Goal: Information Seeking & Learning: Learn about a topic

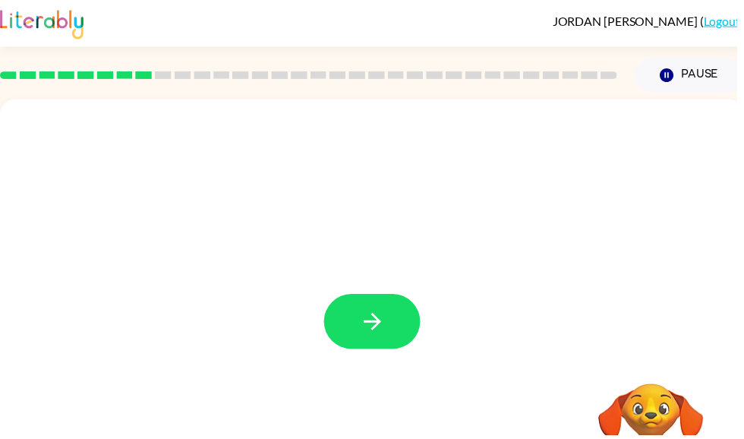
click at [395, 317] on button "button" at bounding box center [375, 324] width 97 height 55
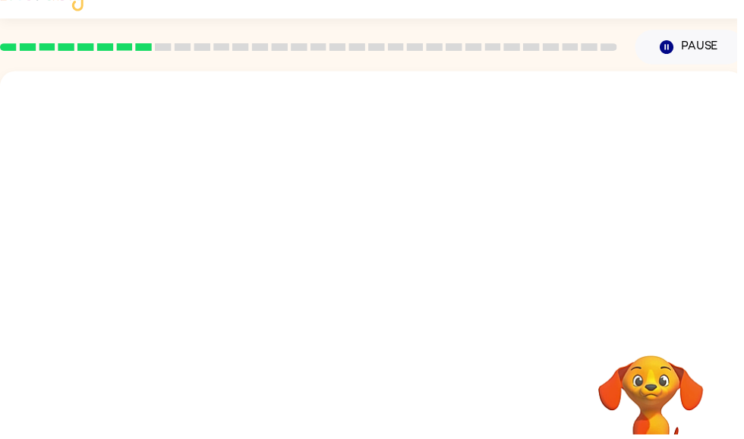
scroll to position [29, 0]
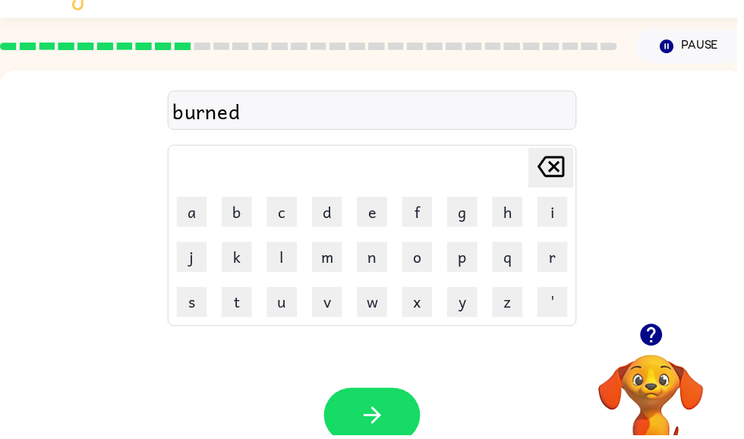
click at [425, 406] on div "Your browser must support playing .mp4 files to use Literably. Please try using…" at bounding box center [375, 419] width 751 height 171
click at [403, 414] on button "button" at bounding box center [375, 419] width 97 height 55
click at [388, 405] on button "button" at bounding box center [375, 419] width 97 height 55
click at [367, 431] on icon "button" at bounding box center [376, 419] width 27 height 27
click at [654, 344] on icon "button" at bounding box center [657, 338] width 22 height 22
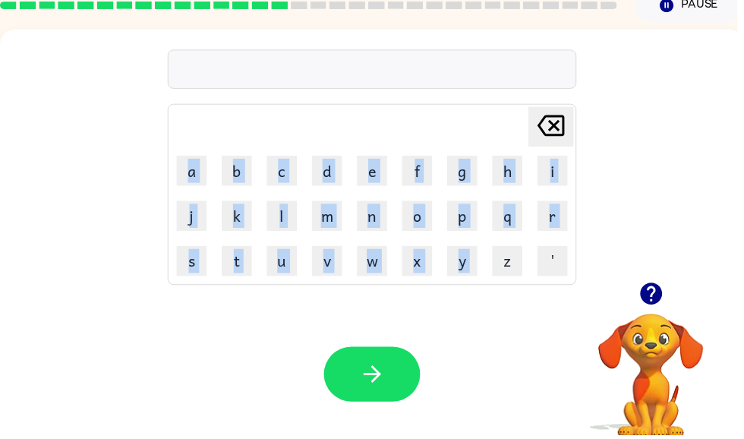
scroll to position [71, 0]
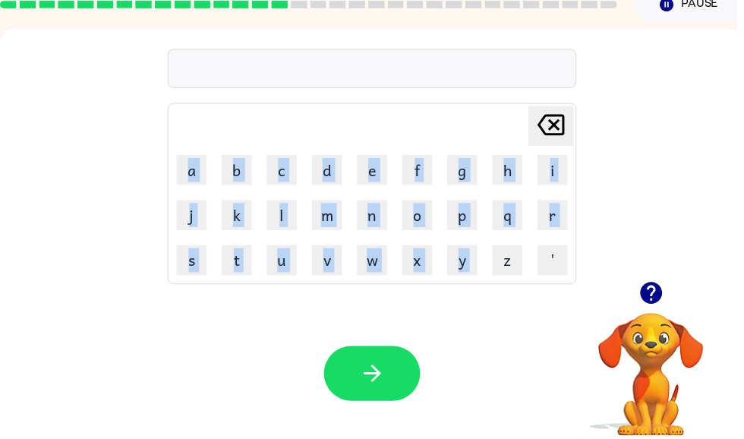
click at [685, 105] on div "Delete Delete last character input a b c d e f g h i j k l m n o p q r s t u v …" at bounding box center [375, 156] width 751 height 255
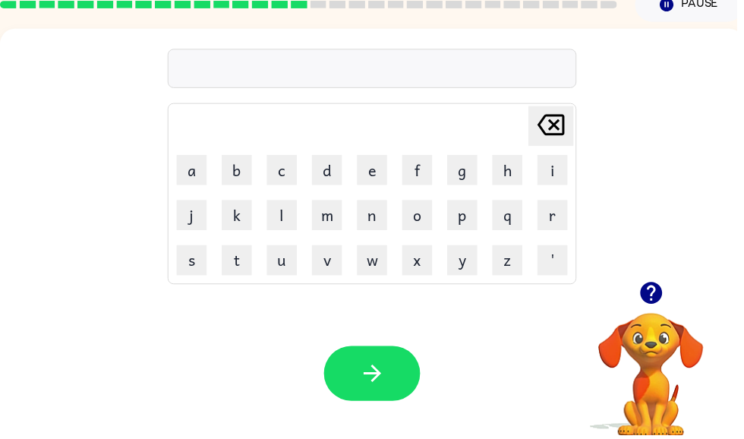
click at [664, 298] on icon "button" at bounding box center [657, 296] width 22 height 22
click at [386, 388] on icon "button" at bounding box center [376, 377] width 27 height 27
click at [383, 390] on icon "button" at bounding box center [376, 377] width 27 height 27
click at [383, 379] on icon "button" at bounding box center [375, 376] width 17 height 17
click at [373, 384] on icon "button" at bounding box center [376, 377] width 27 height 27
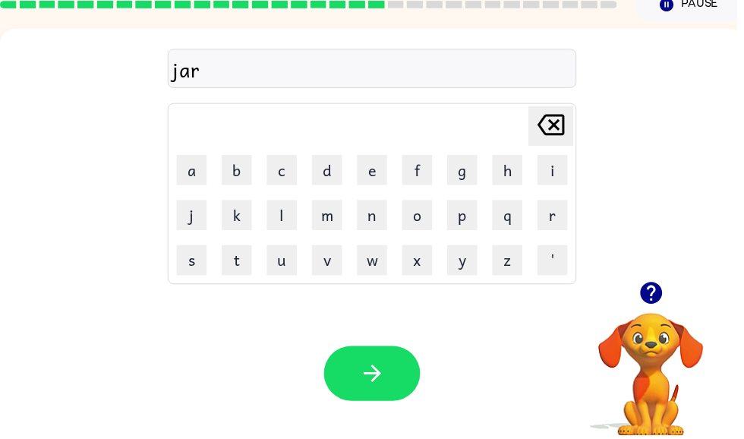
click at [398, 361] on button "button" at bounding box center [375, 376] width 97 height 55
click at [333, 216] on button "m" at bounding box center [330, 217] width 30 height 30
click at [420, 216] on button "o" at bounding box center [421, 217] width 30 height 30
click at [371, 223] on button "n" at bounding box center [376, 217] width 30 height 30
click at [561, 124] on icon at bounding box center [556, 125] width 27 height 21
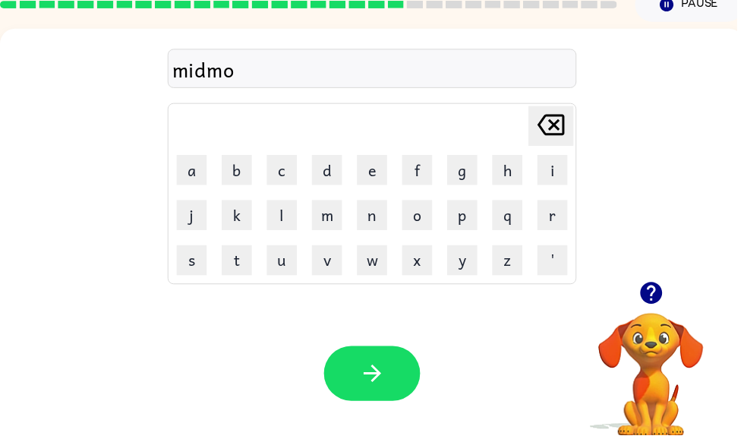
click at [558, 221] on button "r" at bounding box center [558, 217] width 30 height 30
click at [382, 217] on button "n" at bounding box center [376, 217] width 30 height 30
click at [480, 167] on button "g" at bounding box center [467, 171] width 30 height 30
click at [567, 127] on icon "Delete Delete last character input" at bounding box center [556, 126] width 36 height 36
click at [569, 124] on icon at bounding box center [556, 125] width 27 height 21
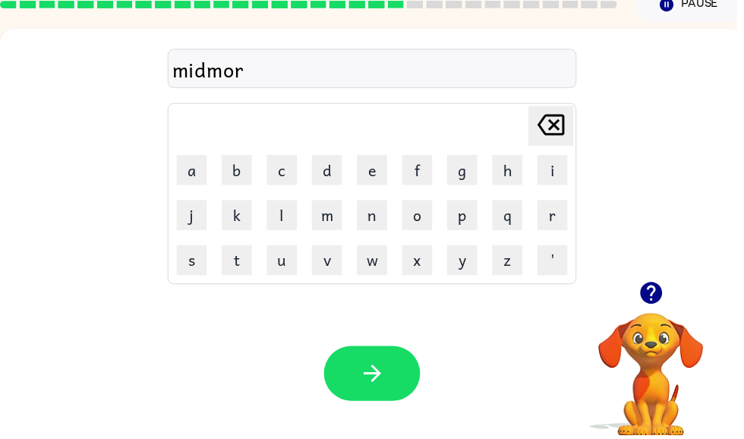
click at [559, 172] on button "i" at bounding box center [558, 171] width 30 height 30
click at [378, 222] on button "n" at bounding box center [376, 217] width 30 height 30
click at [468, 179] on button "g" at bounding box center [467, 171] width 30 height 30
click at [393, 379] on button "button" at bounding box center [375, 376] width 97 height 55
click at [339, 216] on button "m" at bounding box center [330, 217] width 30 height 30
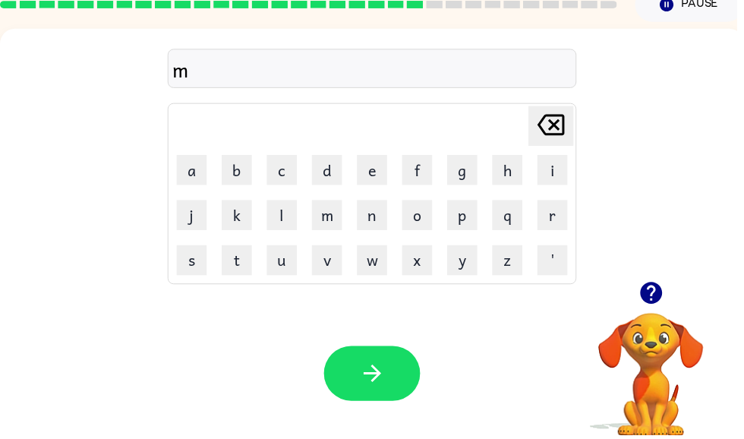
click at [564, 166] on button "i" at bounding box center [558, 171] width 30 height 30
click at [384, 226] on button "n" at bounding box center [376, 217] width 30 height 30
click at [563, 212] on button "r" at bounding box center [558, 217] width 30 height 30
click at [570, 123] on icon at bounding box center [556, 125] width 27 height 21
click at [371, 162] on button "e" at bounding box center [376, 171] width 30 height 30
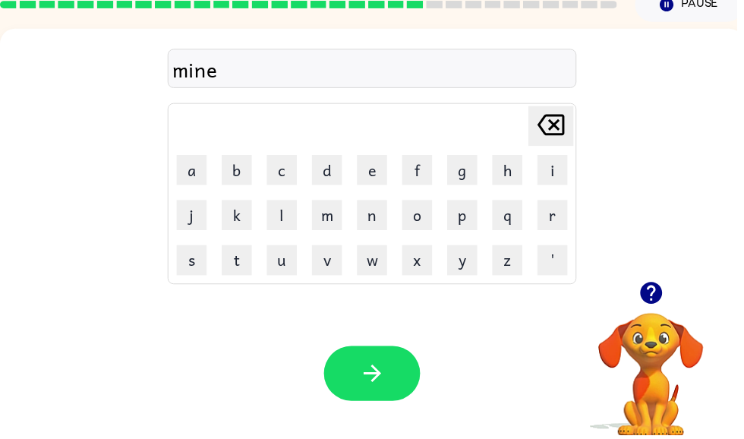
click at [562, 212] on button "r" at bounding box center [558, 217] width 30 height 30
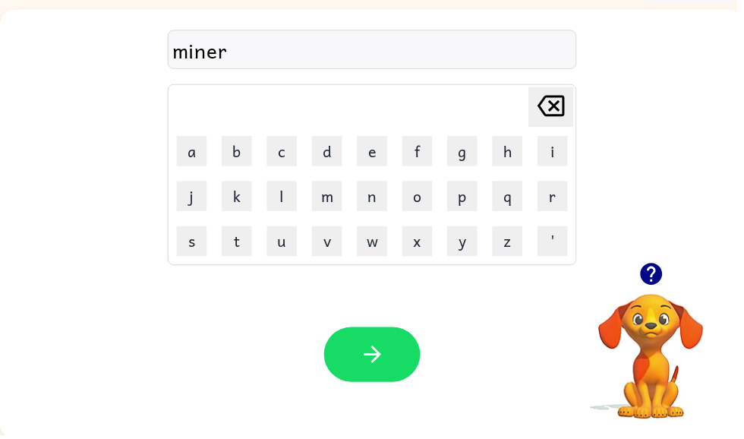
scroll to position [91, 0]
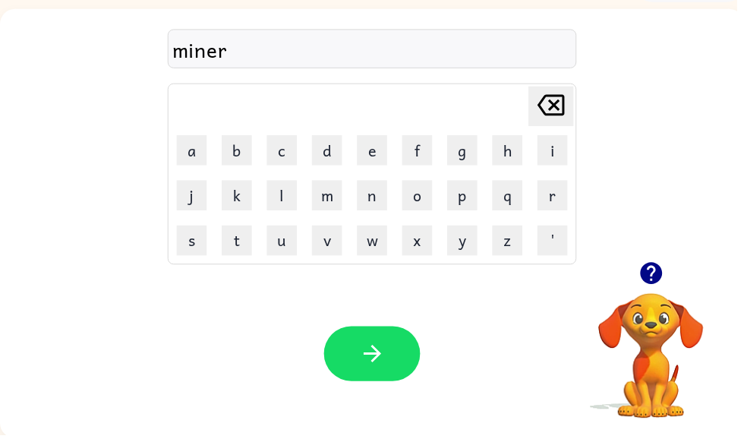
click at [354, 351] on button "button" at bounding box center [375, 356] width 97 height 55
click at [558, 95] on icon "Delete Delete last character input" at bounding box center [556, 106] width 36 height 36
click at [553, 121] on icon "Delete Delete last character input" at bounding box center [556, 106] width 36 height 36
click at [392, 364] on button "button" at bounding box center [375, 356] width 97 height 55
click at [197, 241] on button "s" at bounding box center [193, 243] width 30 height 30
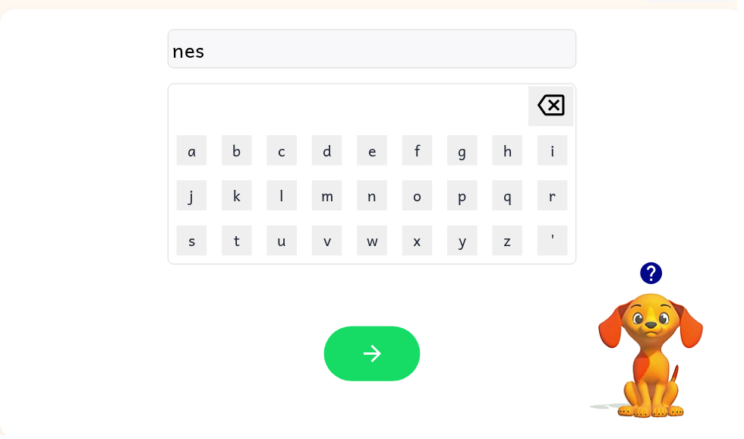
click at [551, 157] on button "i" at bounding box center [558, 152] width 30 height 30
click at [564, 189] on button "r" at bounding box center [558, 197] width 30 height 30
click at [395, 364] on button "button" at bounding box center [375, 356] width 97 height 55
click at [378, 361] on icon "button" at bounding box center [376, 357] width 27 height 27
click at [661, 286] on icon "button" at bounding box center [657, 276] width 22 height 22
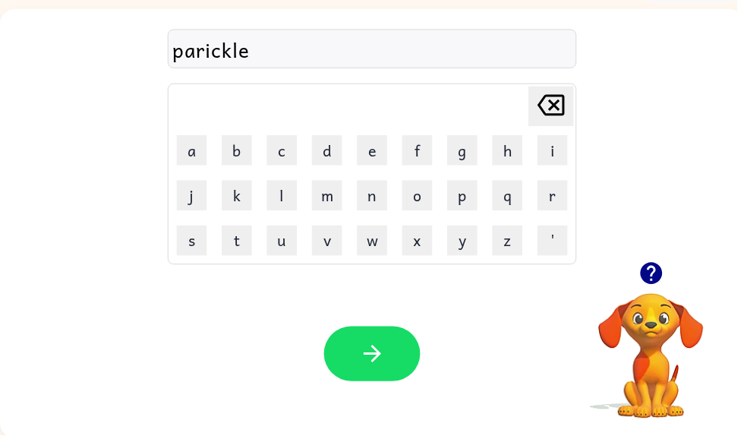
click at [388, 355] on icon "button" at bounding box center [376, 357] width 27 height 27
click at [398, 344] on button "button" at bounding box center [375, 356] width 97 height 55
click at [398, 376] on button "button" at bounding box center [375, 356] width 97 height 55
click at [357, 335] on button "button" at bounding box center [375, 356] width 97 height 55
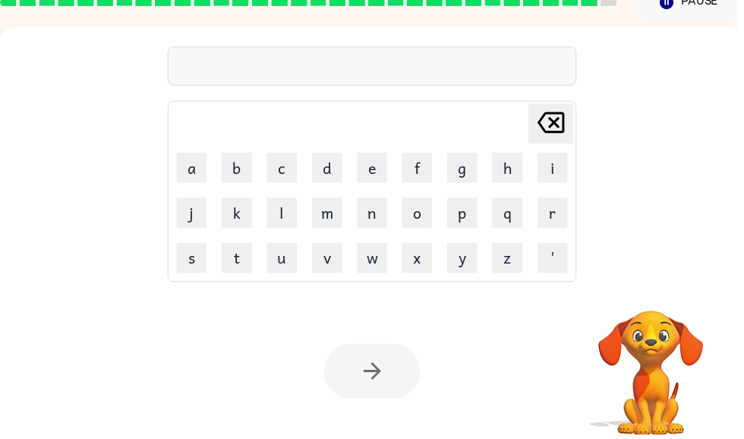
scroll to position [74, 0]
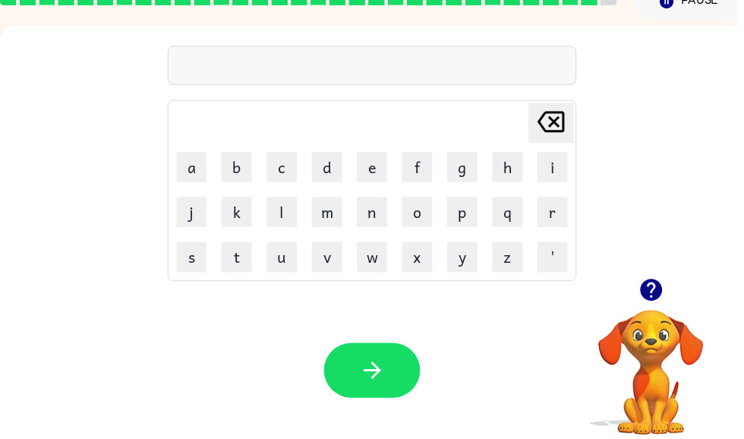
click at [735, 404] on div "Your browser must support playing .mp4 files to use Literably. Please try using…" at bounding box center [375, 373] width 751 height 171
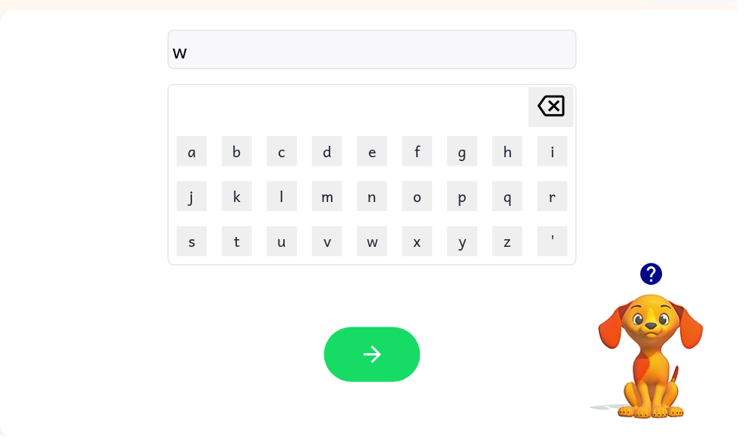
scroll to position [91, 0]
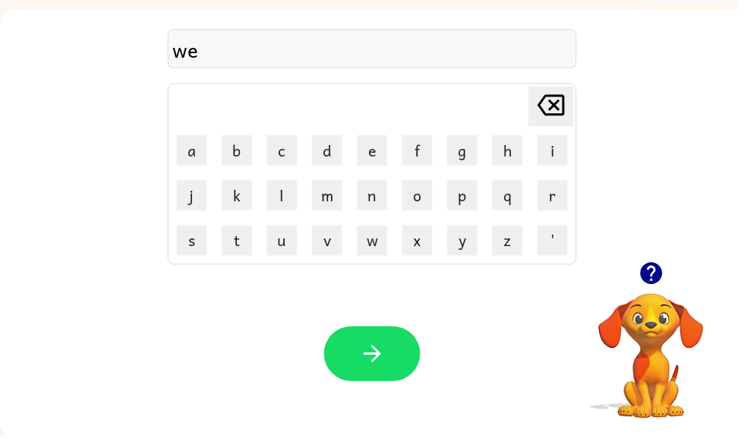
click at [563, 102] on icon at bounding box center [556, 106] width 27 height 21
click at [404, 364] on button "button" at bounding box center [375, 356] width 97 height 55
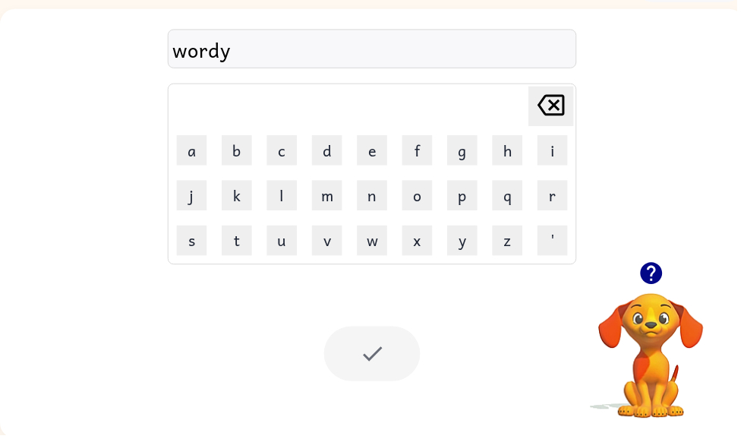
scroll to position [64, 0]
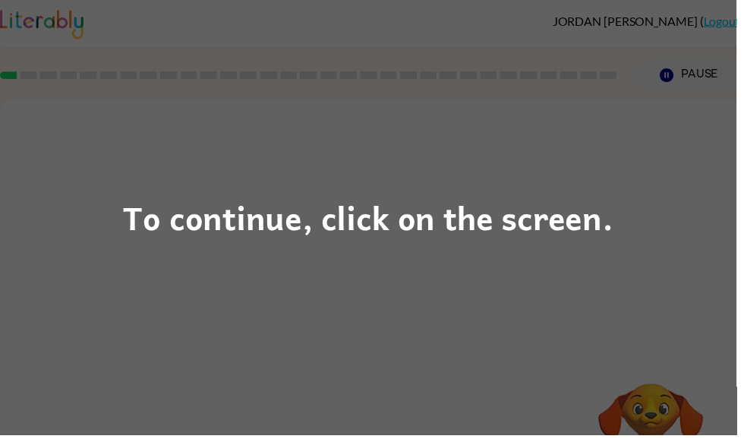
click at [75, 396] on div "To continue, click on the screen." at bounding box center [372, 219] width 744 height 439
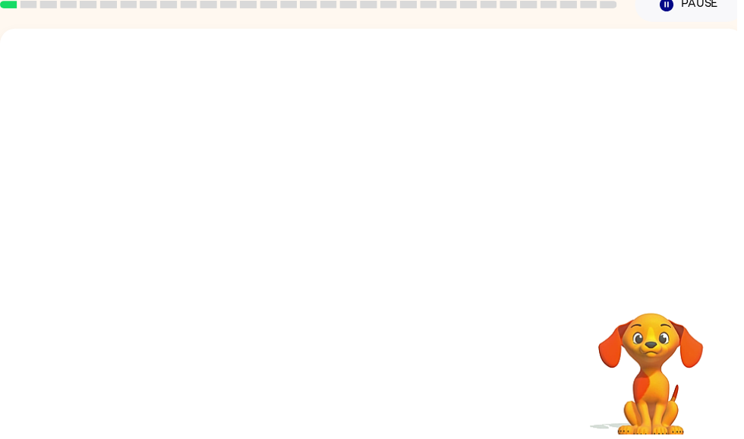
scroll to position [71, 0]
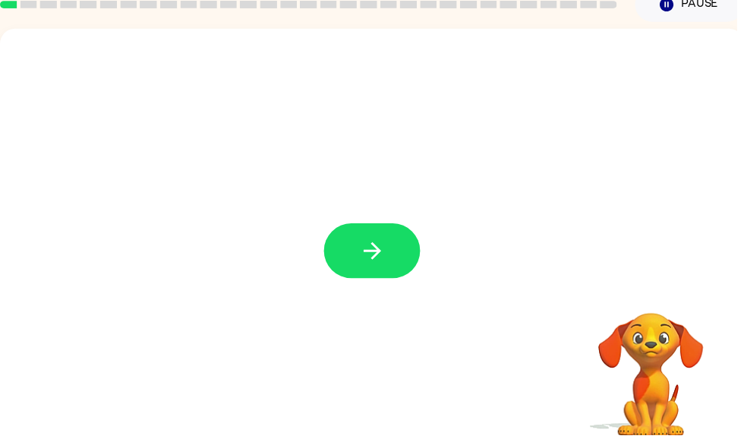
click at [355, 238] on button "button" at bounding box center [375, 252] width 97 height 55
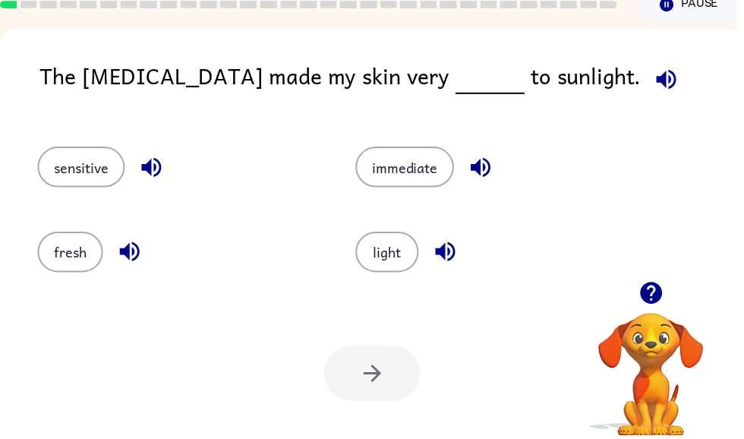
click at [660, 87] on icon "button" at bounding box center [673, 80] width 27 height 27
click at [743, 417] on div "Your browser must support playing .mp4 files to use Literably. Please try using…" at bounding box center [375, 376] width 751 height 171
click at [77, 169] on button "sensitive" at bounding box center [82, 168] width 88 height 41
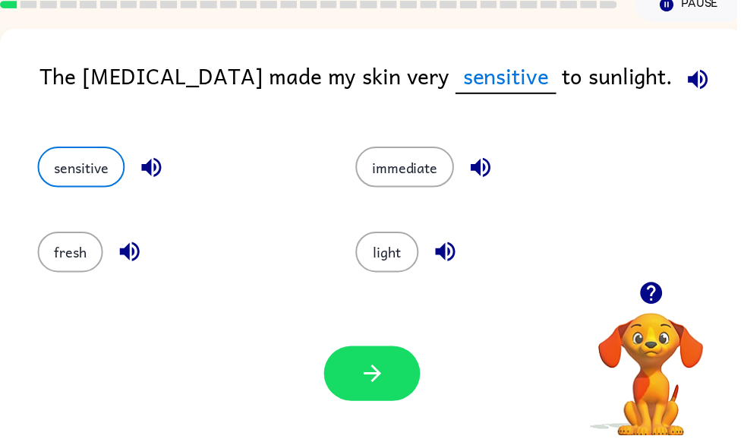
click at [150, 166] on icon "button" at bounding box center [153, 169] width 20 height 20
click at [147, 165] on icon "button" at bounding box center [153, 169] width 27 height 27
click at [691, 72] on icon "button" at bounding box center [704, 80] width 27 height 27
click at [345, 366] on button "button" at bounding box center [375, 376] width 97 height 55
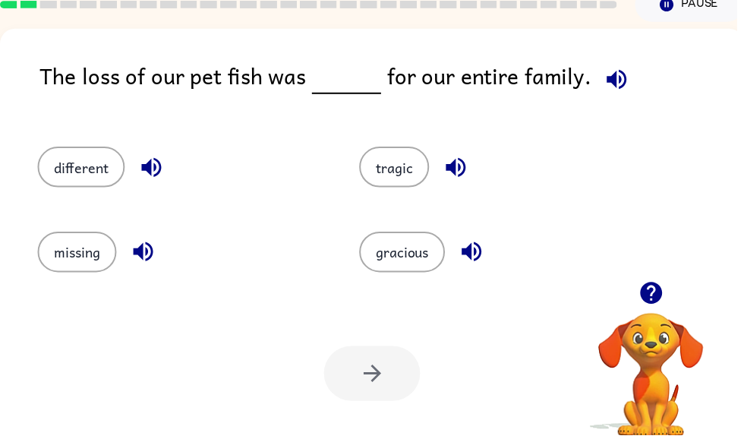
click at [607, 63] on button "button" at bounding box center [622, 80] width 39 height 39
click at [628, 71] on icon "button" at bounding box center [622, 80] width 27 height 27
click at [613, 78] on icon "button" at bounding box center [623, 80] width 20 height 20
click at [618, 80] on icon "button" at bounding box center [623, 80] width 20 height 20
click at [619, 81] on icon "button" at bounding box center [623, 80] width 20 height 20
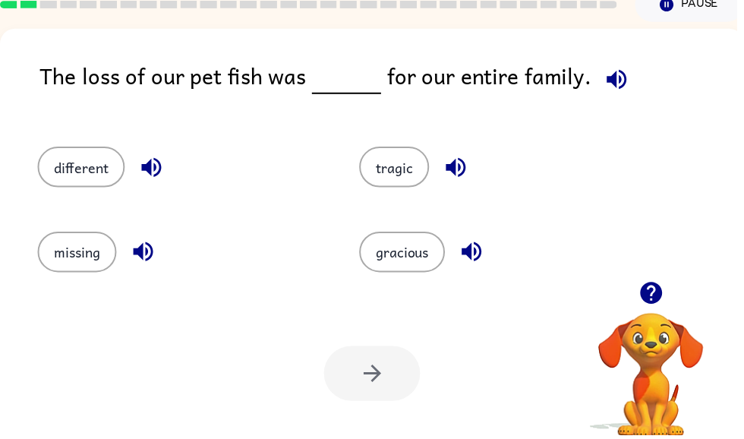
click at [619, 81] on icon "button" at bounding box center [623, 80] width 20 height 20
click at [463, 160] on icon "button" at bounding box center [460, 169] width 27 height 27
click at [396, 163] on button "tragic" at bounding box center [398, 168] width 71 height 41
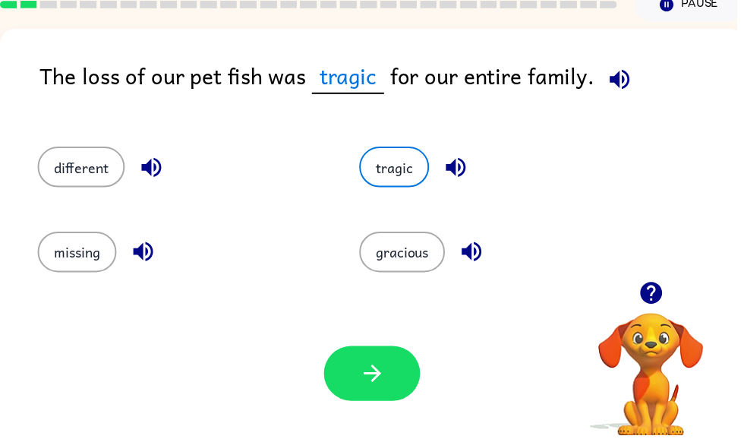
click at [379, 364] on button "button" at bounding box center [375, 376] width 97 height 55
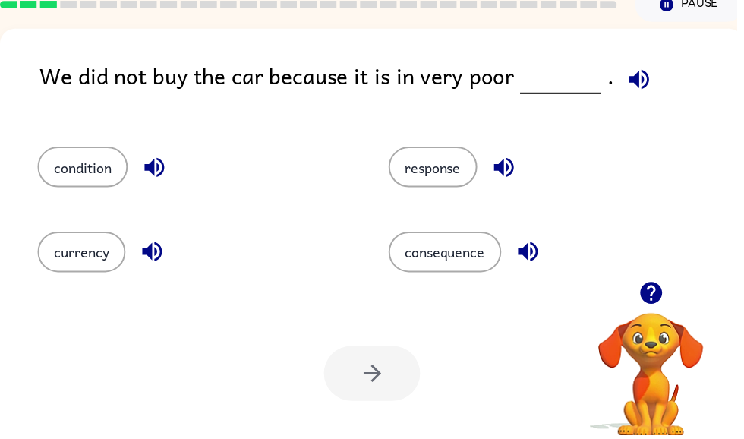
click at [607, 89] on div "We did not buy the car because it is in very poor ." at bounding box center [395, 88] width 711 height 58
click at [640, 71] on icon "button" at bounding box center [645, 80] width 27 height 27
click at [156, 166] on icon "button" at bounding box center [156, 169] width 20 height 20
click at [103, 184] on button "condition" at bounding box center [83, 168] width 91 height 41
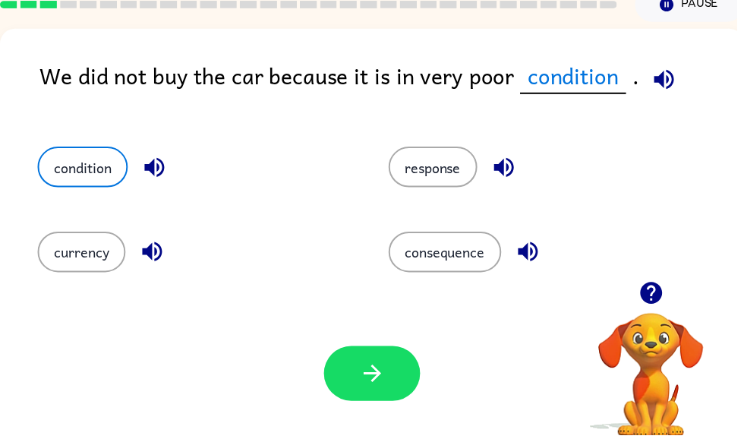
click at [162, 266] on icon "button" at bounding box center [153, 254] width 27 height 27
click at [507, 169] on icon "button" at bounding box center [509, 169] width 20 height 20
click at [546, 261] on icon "button" at bounding box center [533, 254] width 27 height 27
click at [477, 234] on button "consequence" at bounding box center [449, 254] width 114 height 41
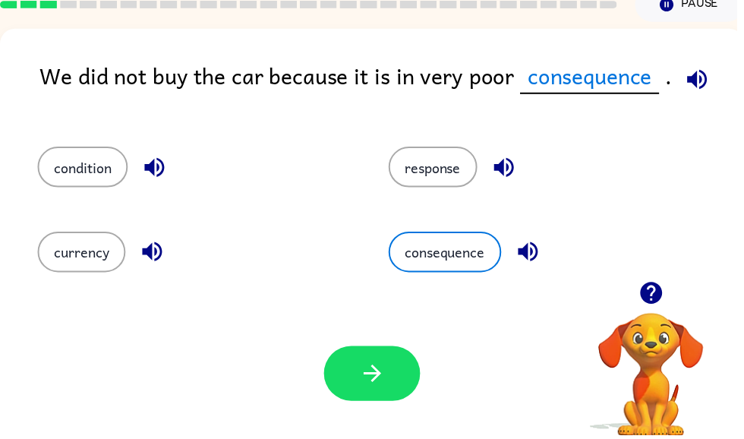
click at [442, 166] on button "response" at bounding box center [437, 168] width 90 height 41
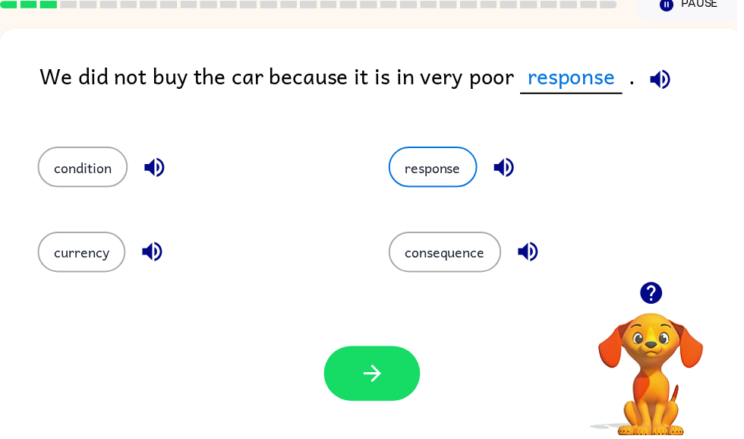
click at [94, 177] on button "condition" at bounding box center [83, 168] width 91 height 41
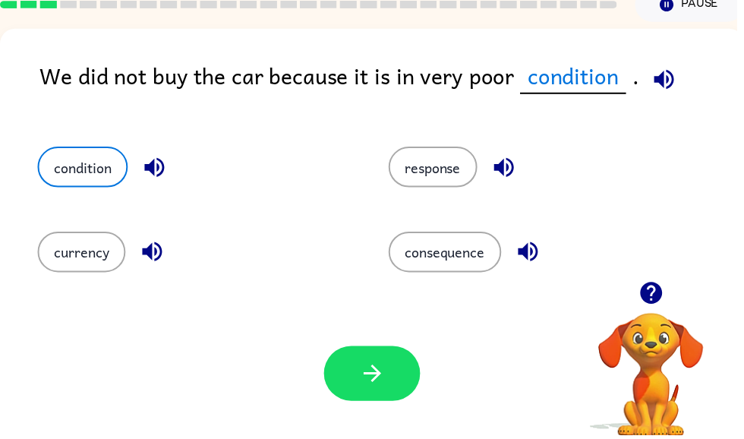
click at [379, 395] on button "button" at bounding box center [375, 376] width 97 height 55
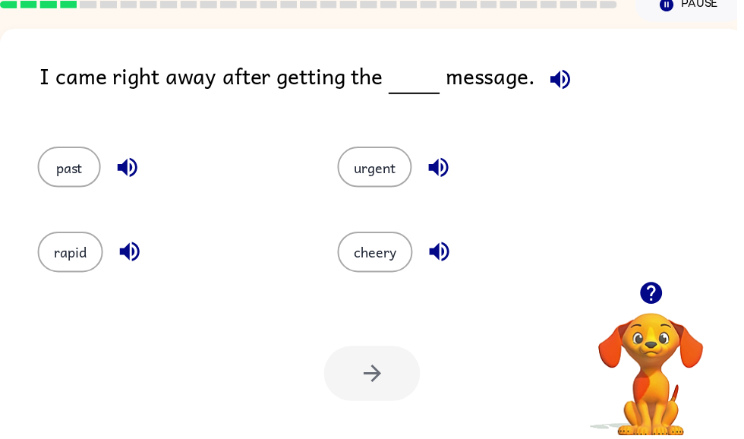
click at [564, 88] on icon "button" at bounding box center [566, 80] width 27 height 27
click at [391, 165] on button "urgent" at bounding box center [378, 168] width 75 height 41
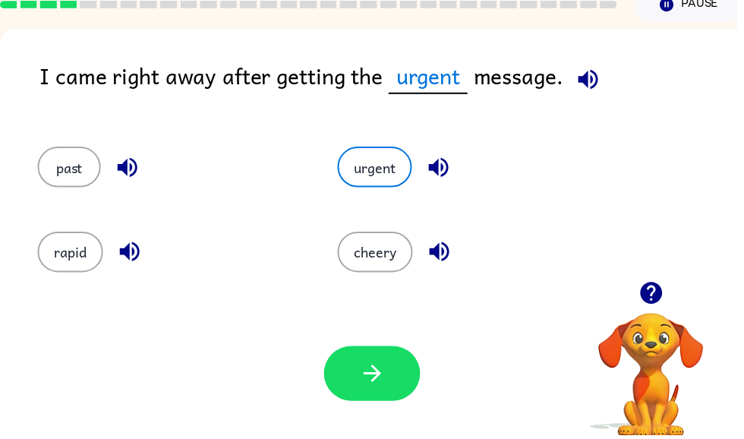
click at [398, 383] on button "button" at bounding box center [375, 376] width 97 height 55
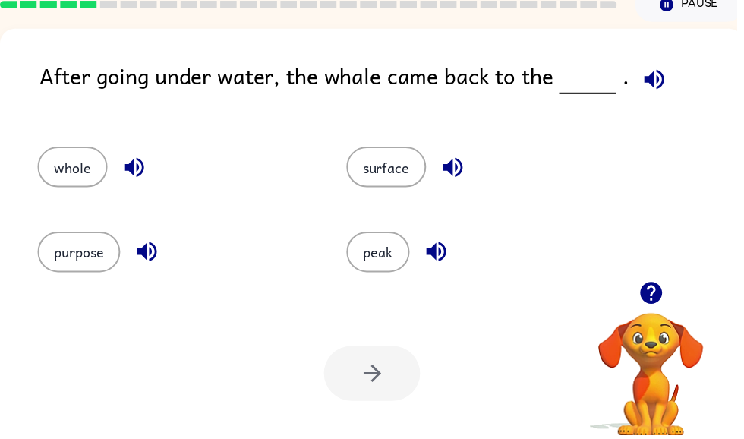
click at [647, 87] on icon "button" at bounding box center [660, 80] width 27 height 27
click at [653, 84] on icon "button" at bounding box center [660, 80] width 20 height 20
click at [650, 78] on icon "button" at bounding box center [660, 80] width 20 height 20
click at [150, 247] on icon "button" at bounding box center [148, 254] width 27 height 27
click at [449, 251] on icon "button" at bounding box center [440, 254] width 20 height 20
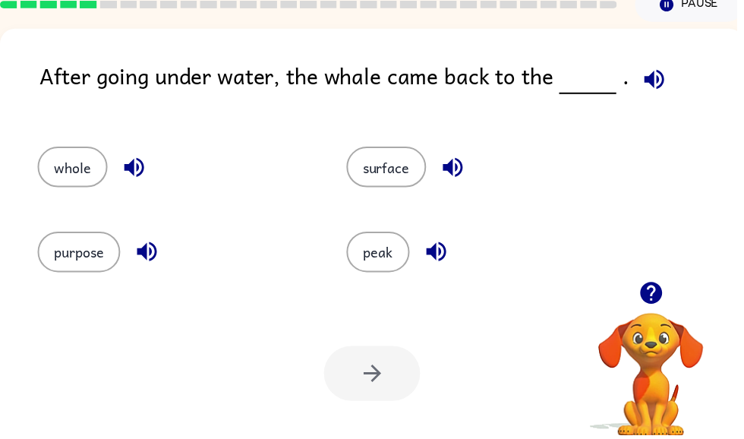
click at [135, 170] on icon "button" at bounding box center [135, 169] width 20 height 20
click at [456, 176] on icon "button" at bounding box center [457, 169] width 20 height 20
click at [404, 153] on button "surface" at bounding box center [390, 168] width 80 height 41
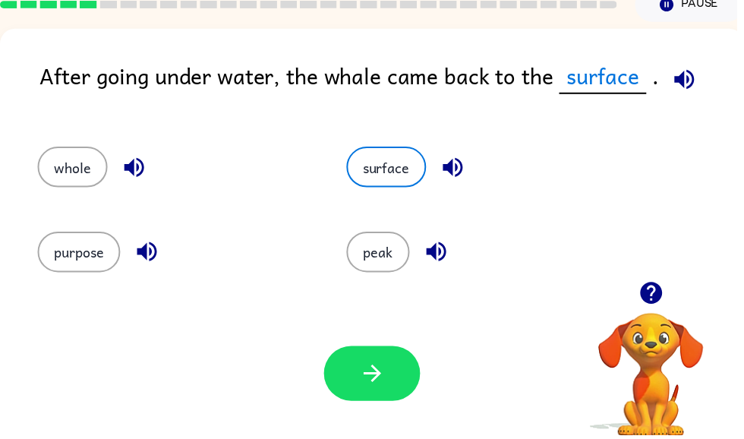
click at [366, 367] on icon "button" at bounding box center [376, 377] width 27 height 27
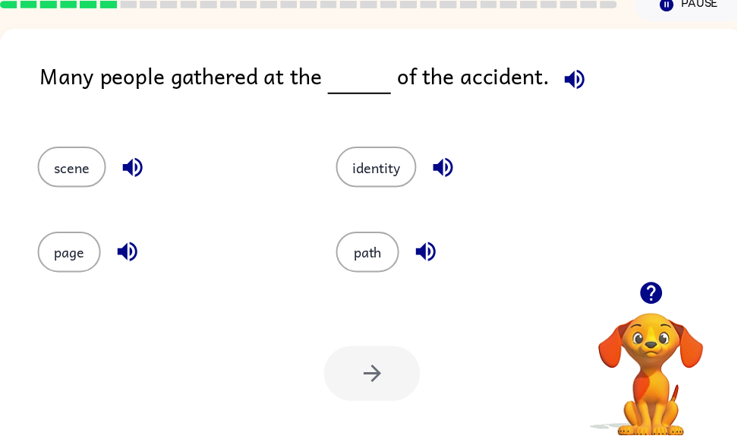
click at [587, 82] on icon "button" at bounding box center [580, 80] width 27 height 27
click at [71, 176] on button "scene" at bounding box center [72, 168] width 69 height 41
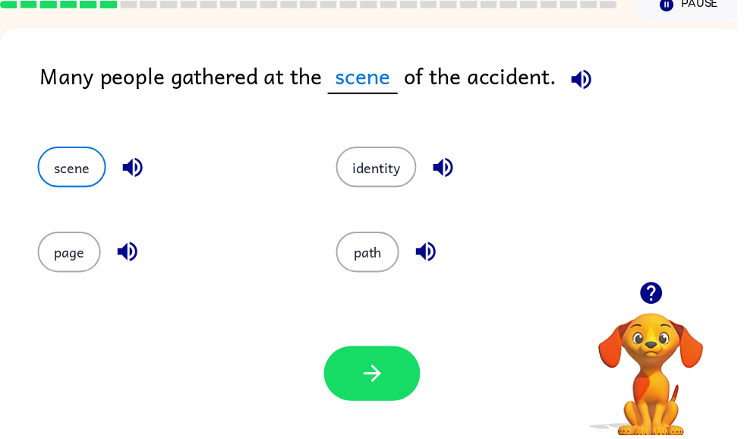
click at [371, 389] on icon "button" at bounding box center [376, 377] width 27 height 27
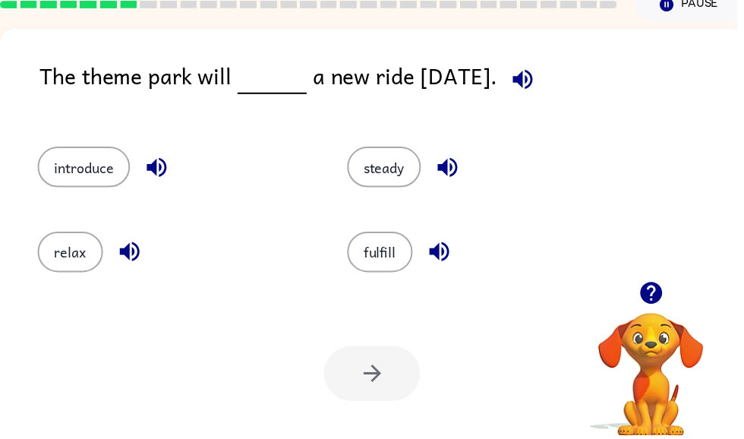
click at [541, 79] on icon "button" at bounding box center [528, 80] width 27 height 27
click at [85, 168] on button "introduce" at bounding box center [84, 168] width 93 height 41
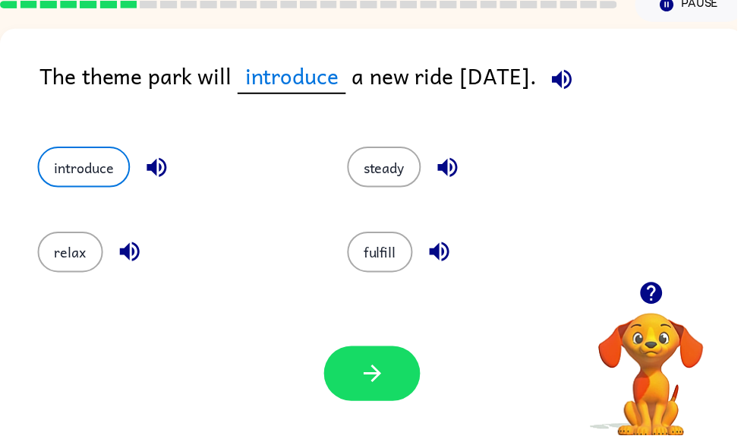
click at [382, 376] on icon "button" at bounding box center [375, 376] width 17 height 17
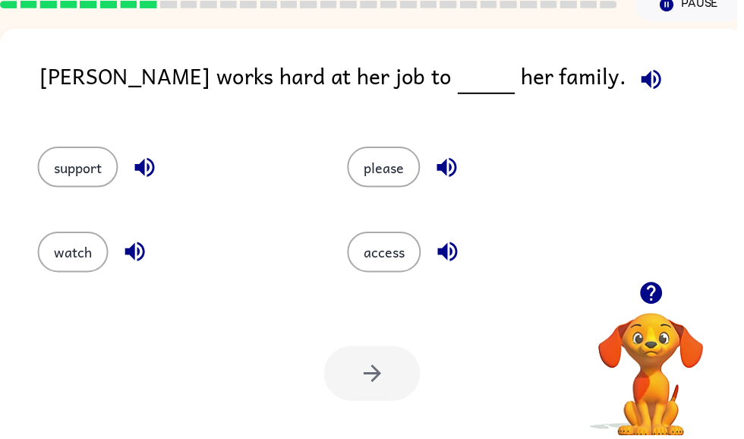
click at [568, 77] on div "Maria works hard at her job to her family." at bounding box center [395, 88] width 711 height 58
click at [644, 79] on icon "button" at bounding box center [657, 80] width 27 height 27
click at [68, 165] on button "support" at bounding box center [78, 168] width 81 height 41
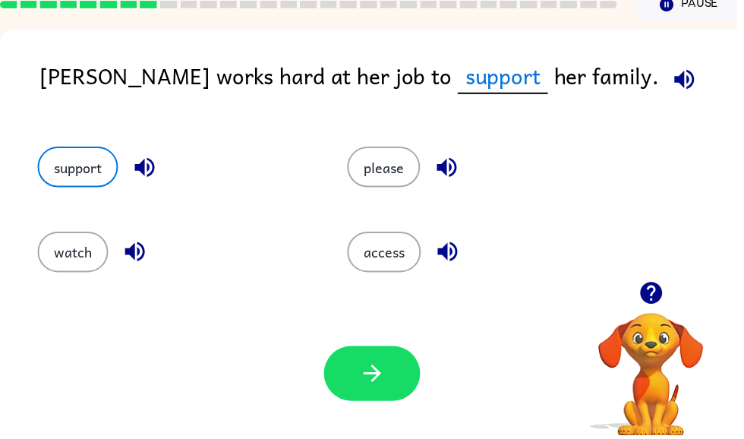
click at [373, 399] on button "button" at bounding box center [375, 376] width 97 height 55
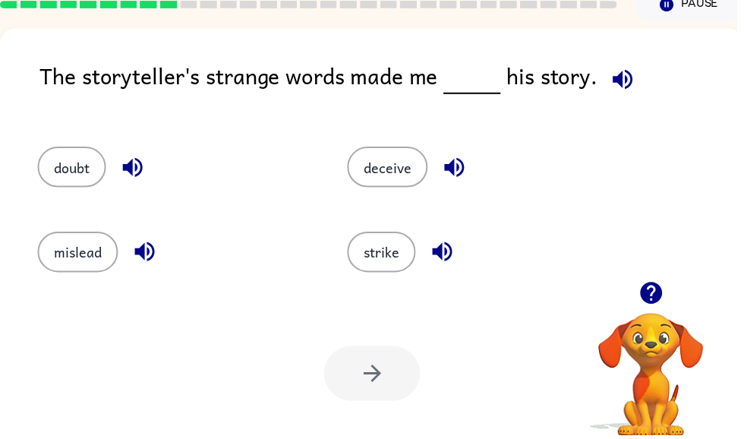
click at [625, 96] on button "button" at bounding box center [628, 80] width 39 height 39
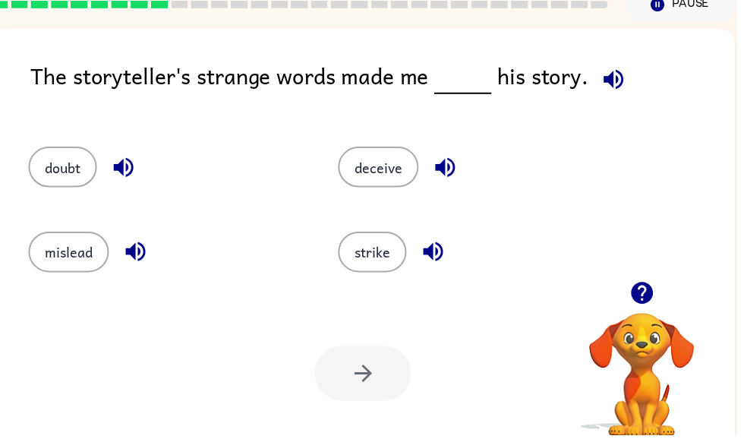
scroll to position [0, 9]
click at [360, 380] on div at bounding box center [366, 376] width 97 height 55
click at [46, 160] on button "doubt" at bounding box center [63, 168] width 69 height 41
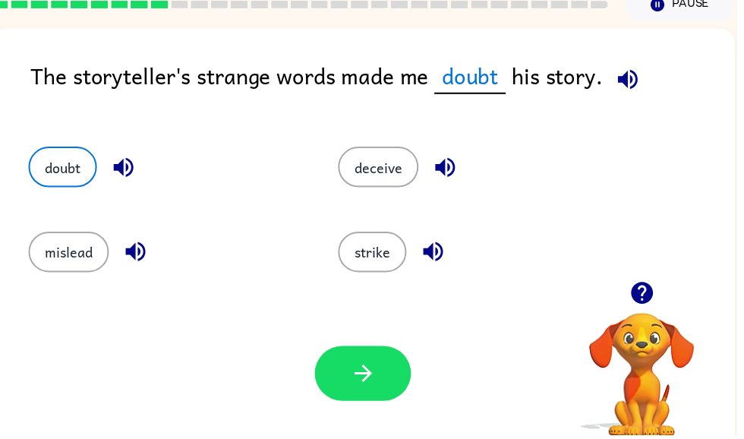
click at [354, 398] on button "button" at bounding box center [366, 376] width 97 height 55
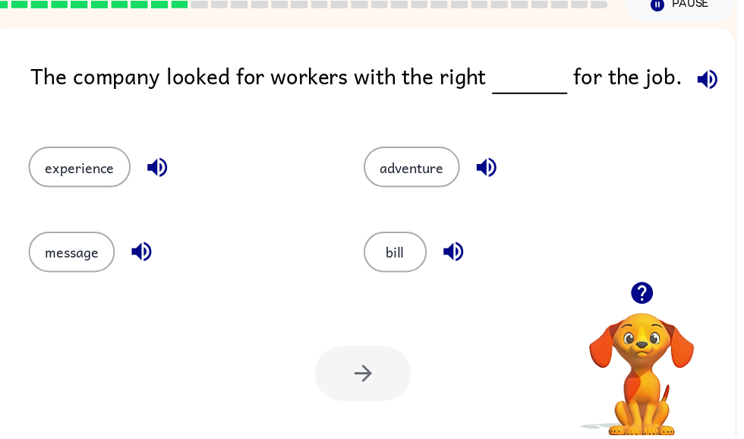
click at [703, 75] on icon "button" at bounding box center [714, 80] width 27 height 27
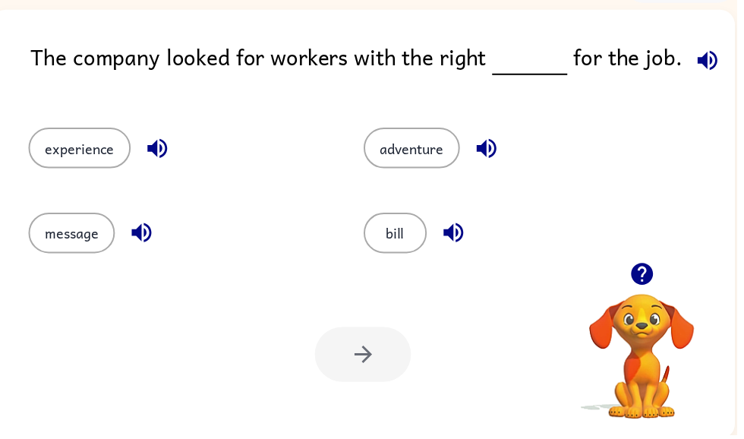
scroll to position [91, 0]
click at [80, 154] on button "experience" at bounding box center [80, 148] width 103 height 41
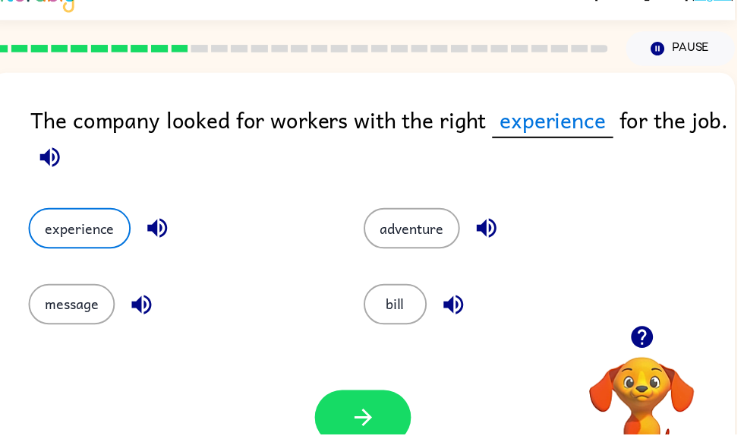
scroll to position [27, 0]
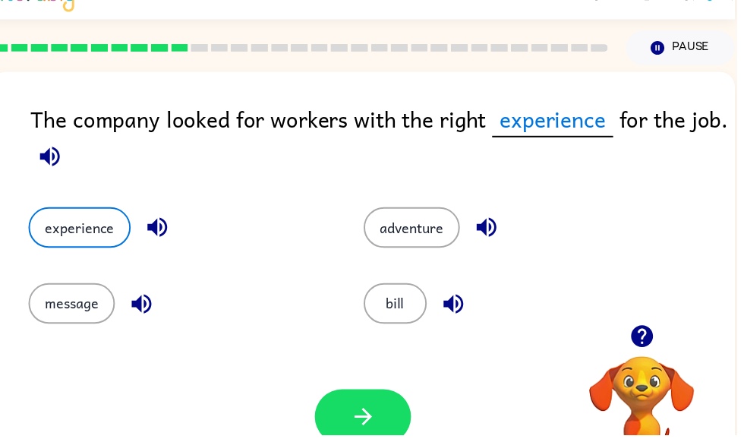
click at [373, 411] on icon "button" at bounding box center [367, 421] width 27 height 27
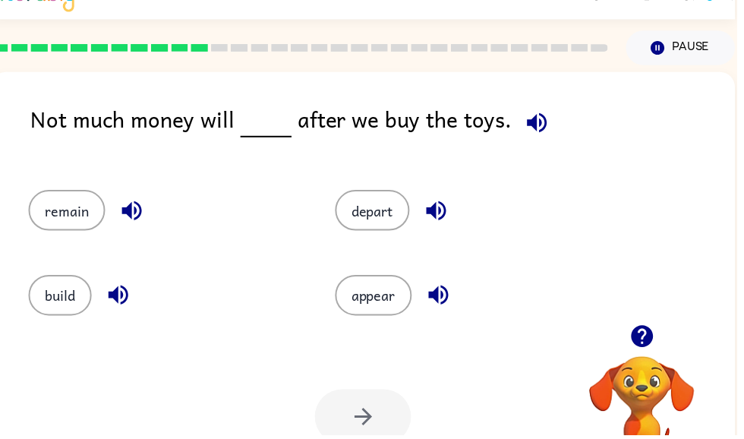
click at [554, 122] on button "button" at bounding box center [542, 124] width 39 height 39
click at [83, 215] on button "remain" at bounding box center [67, 212] width 77 height 41
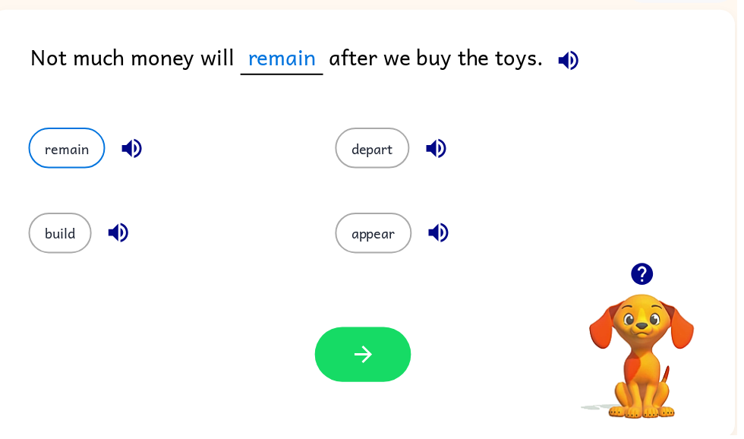
scroll to position [91, 0]
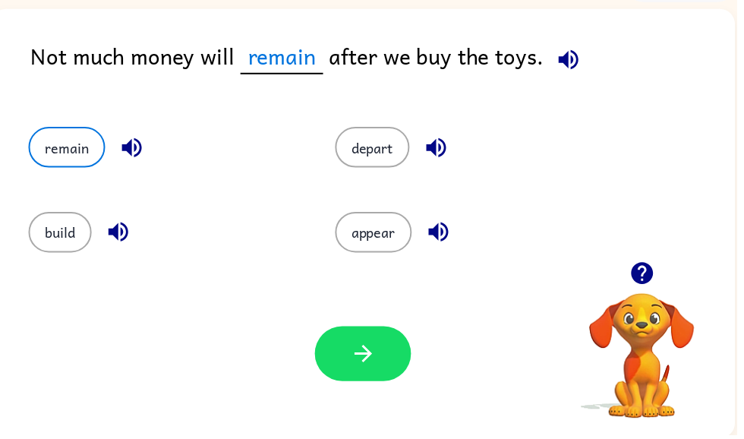
click at [395, 371] on button "button" at bounding box center [366, 356] width 97 height 55
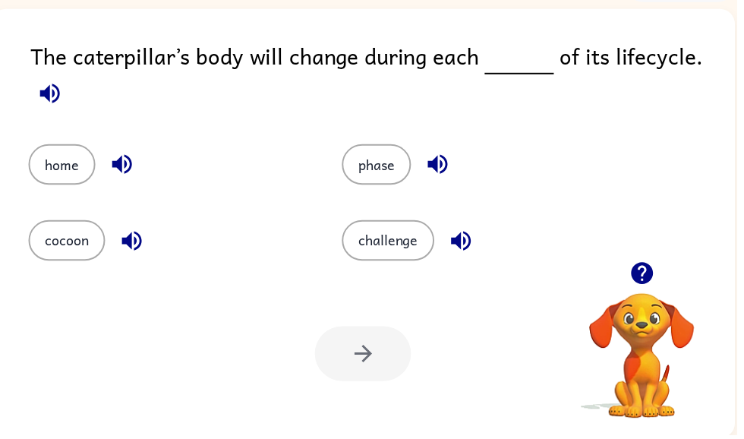
click at [59, 105] on icon "button" at bounding box center [50, 94] width 27 height 27
click at [55, 98] on icon "button" at bounding box center [50, 94] width 27 height 27
click at [62, 91] on icon "button" at bounding box center [50, 94] width 27 height 27
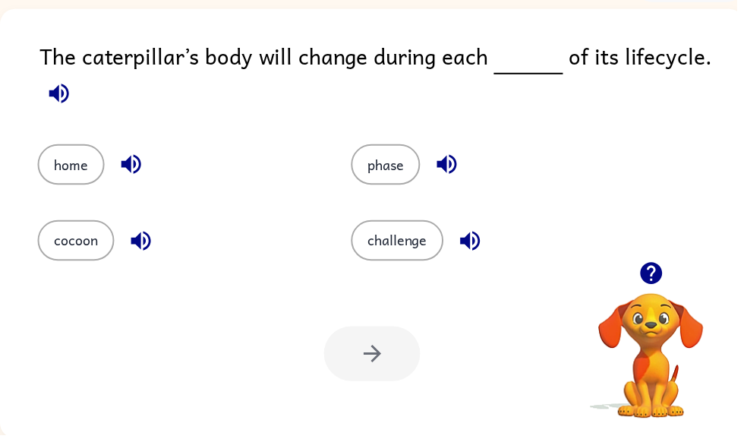
click at [77, 100] on button "button" at bounding box center [59, 94] width 39 height 39
click at [62, 104] on icon "button" at bounding box center [59, 94] width 20 height 20
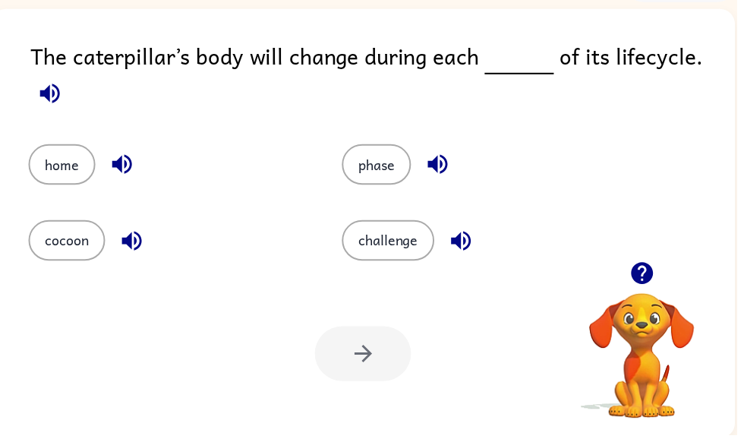
scroll to position [0, 9]
click at [46, 91] on icon "button" at bounding box center [50, 94] width 27 height 27
click at [46, 98] on icon "button" at bounding box center [50, 94] width 20 height 20
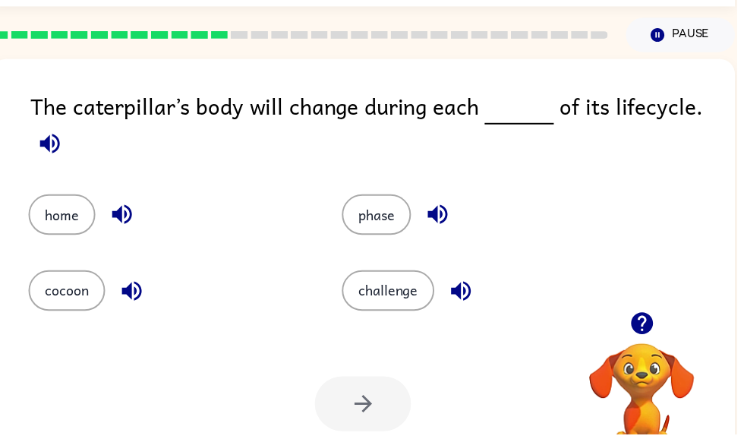
scroll to position [0, 0]
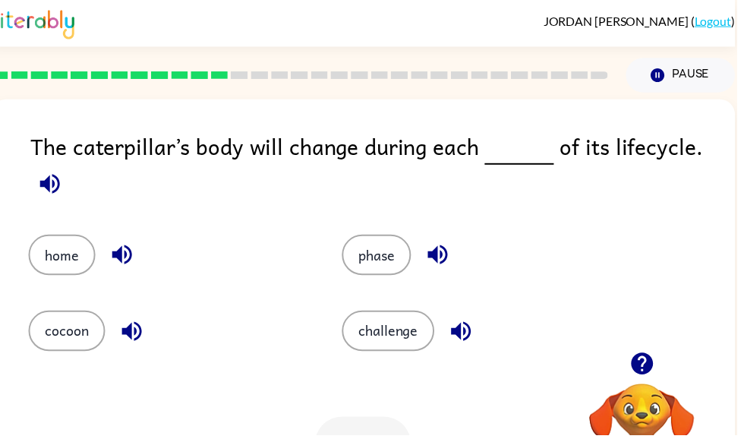
click at [650, 364] on icon "button" at bounding box center [648, 367] width 27 height 27
click at [68, 184] on button "button" at bounding box center [50, 185] width 39 height 39
click at [392, 263] on button "phase" at bounding box center [380, 257] width 70 height 41
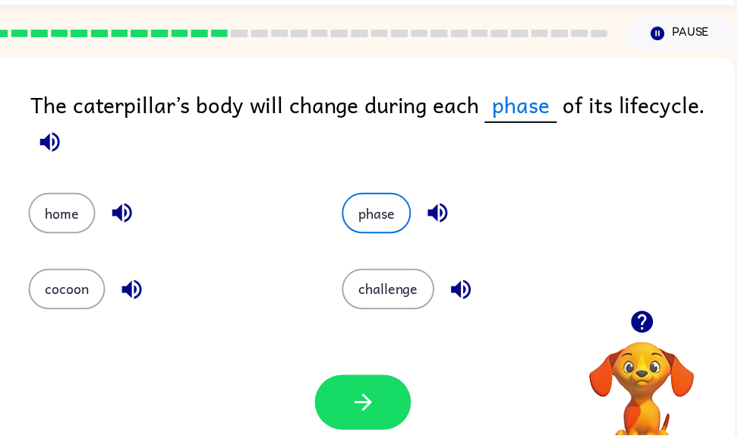
scroll to position [0, 0]
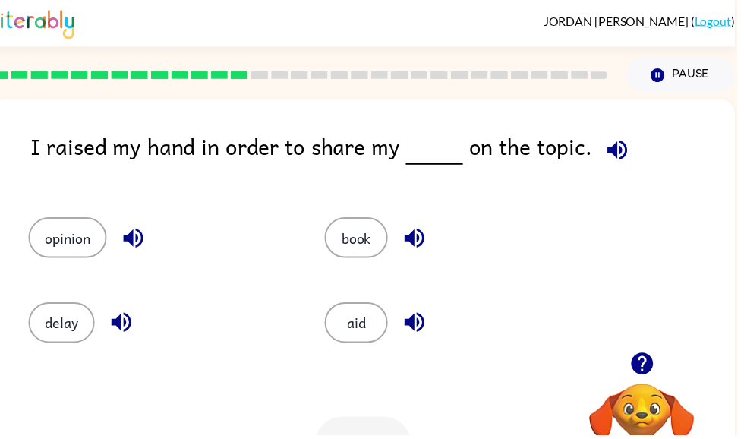
click at [617, 153] on icon "button" at bounding box center [623, 151] width 27 height 27
click at [421, 320] on icon "button" at bounding box center [418, 325] width 27 height 27
click at [112, 326] on icon "button" at bounding box center [122, 325] width 27 height 27
click at [108, 239] on button "opinion" at bounding box center [68, 239] width 79 height 41
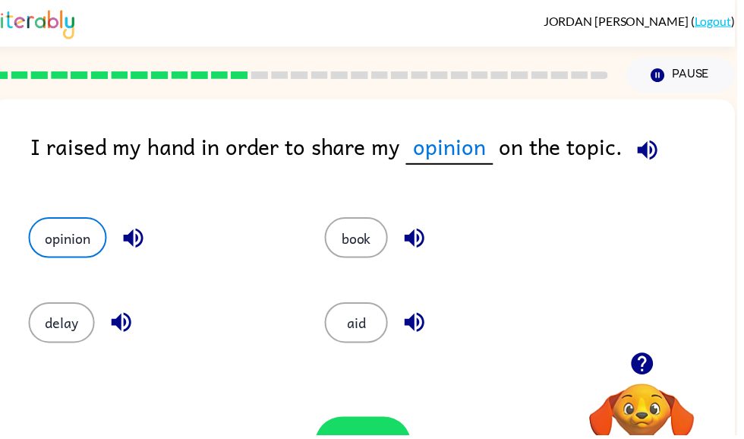
click at [134, 233] on icon "button" at bounding box center [134, 240] width 27 height 27
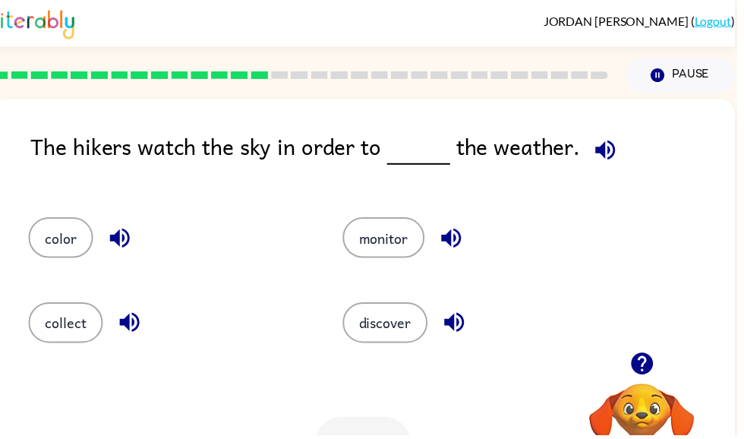
click at [600, 163] on icon "button" at bounding box center [611, 151] width 27 height 27
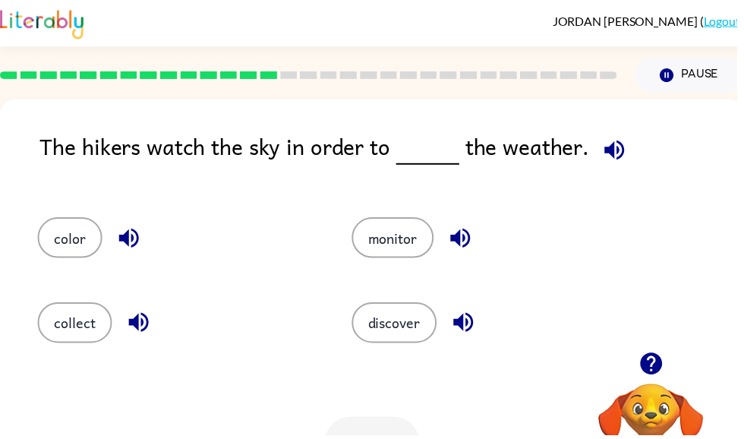
click at [615, 150] on icon "button" at bounding box center [620, 151] width 20 height 20
click at [467, 250] on icon "button" at bounding box center [465, 240] width 27 height 27
click at [402, 247] on button "monitor" at bounding box center [396, 239] width 83 height 41
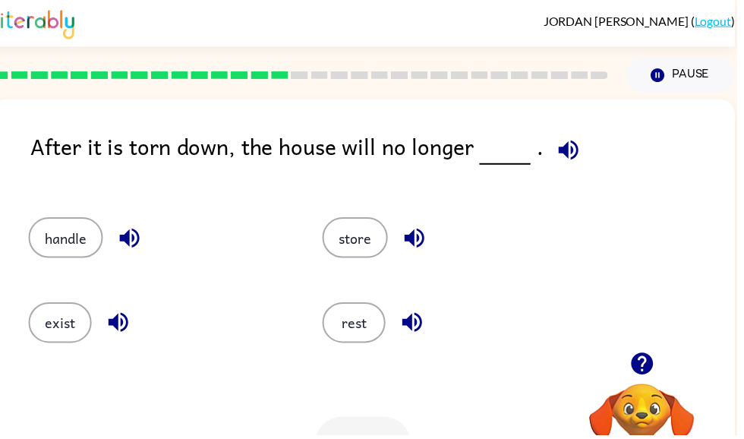
scroll to position [0, 9]
click at [581, 143] on icon "button" at bounding box center [574, 151] width 27 height 27
click at [567, 151] on icon "button" at bounding box center [574, 151] width 20 height 20
click at [561, 176] on div "After it is torn down, the house will no longer ." at bounding box center [386, 160] width 711 height 58
click at [573, 156] on icon "button" at bounding box center [574, 151] width 27 height 27
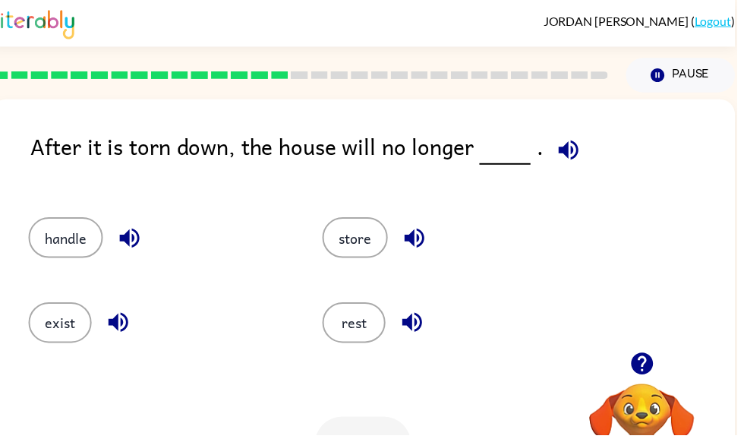
click at [574, 151] on icon "button" at bounding box center [574, 151] width 27 height 27
click at [572, 150] on icon "button" at bounding box center [574, 151] width 27 height 27
click at [578, 153] on icon "button" at bounding box center [574, 151] width 20 height 20
click at [68, 335] on button "exist" at bounding box center [61, 325] width 64 height 41
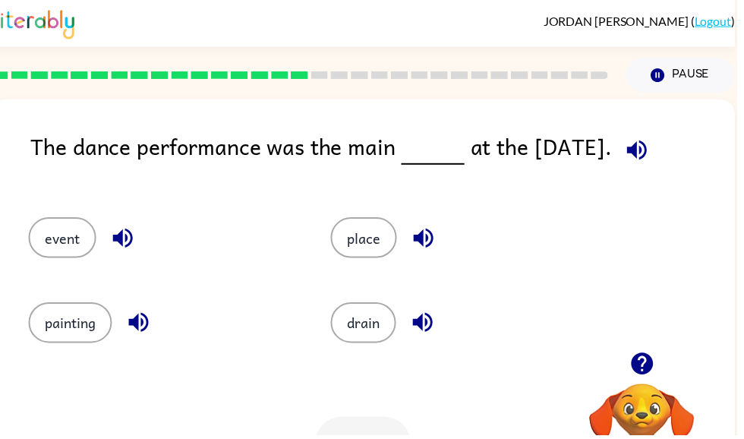
click at [572, 81] on div at bounding box center [302, 75] width 641 height 53
click at [650, 154] on icon "button" at bounding box center [643, 151] width 27 height 27
click at [58, 233] on button "event" at bounding box center [63, 239] width 68 height 41
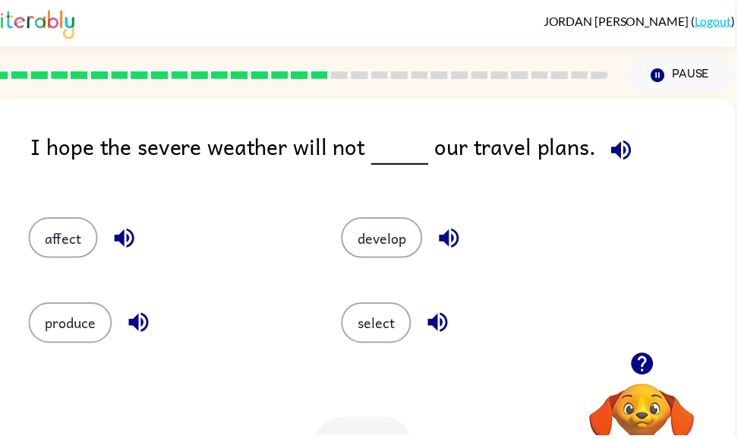
click at [61, 206] on div "affect" at bounding box center [158, 233] width 316 height 85
click at [70, 249] on button "affect" at bounding box center [64, 239] width 70 height 41
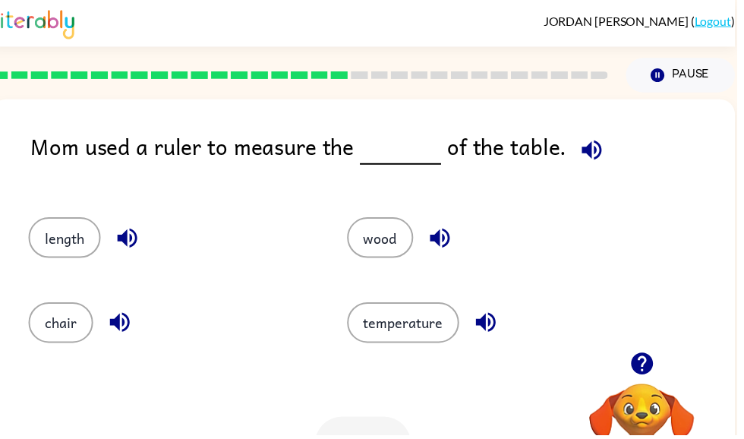
click at [65, 236] on button "length" at bounding box center [65, 239] width 73 height 41
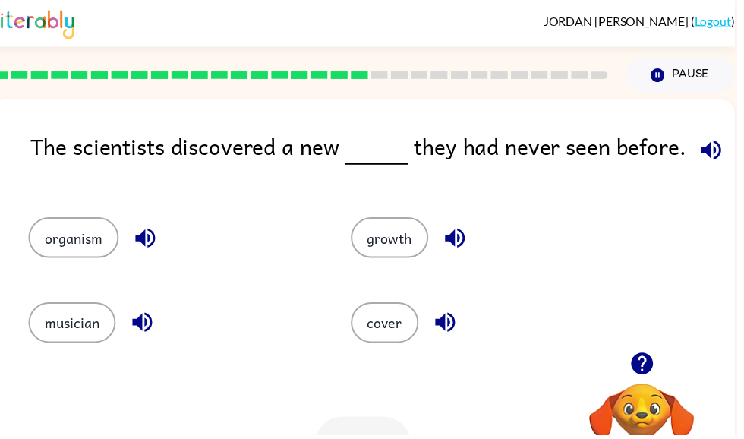
click at [705, 147] on icon "button" at bounding box center [718, 151] width 27 height 27
click at [148, 244] on icon "button" at bounding box center [147, 240] width 27 height 27
click at [68, 239] on button "organism" at bounding box center [74, 239] width 91 height 41
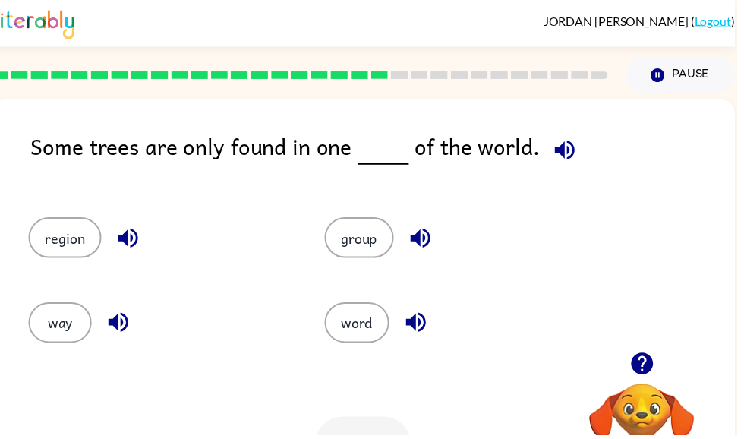
click at [604, 162] on div "Some trees are only found in one of the world." at bounding box center [386, 160] width 711 height 58
click at [562, 153] on icon "button" at bounding box center [570, 151] width 20 height 20
click at [354, 247] on button "group" at bounding box center [363, 239] width 70 height 41
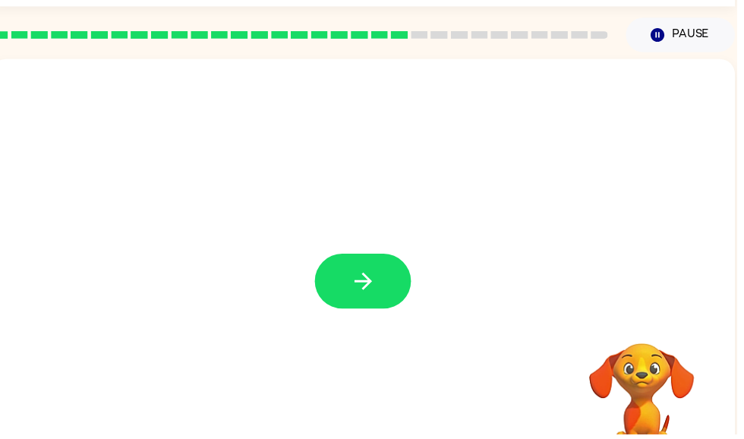
scroll to position [0, 0]
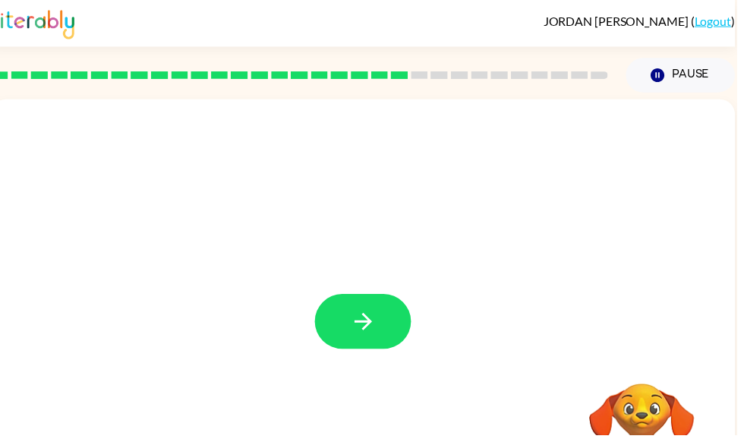
click at [372, 294] on div at bounding box center [366, 316] width 751 height 433
click at [357, 320] on icon "button" at bounding box center [367, 324] width 27 height 27
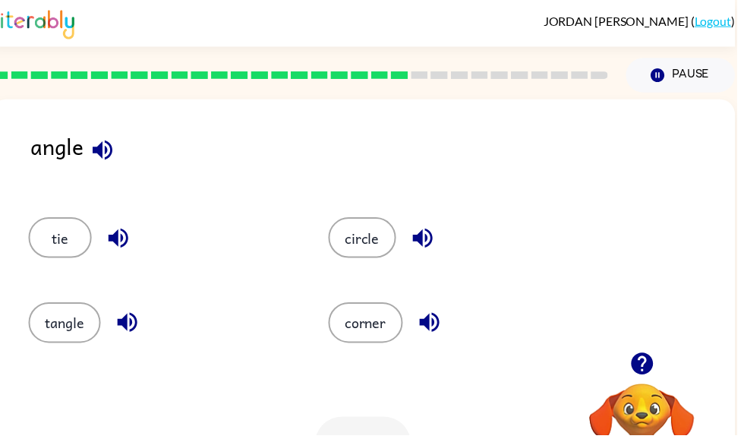
click at [370, 317] on button "corner" at bounding box center [369, 325] width 75 height 41
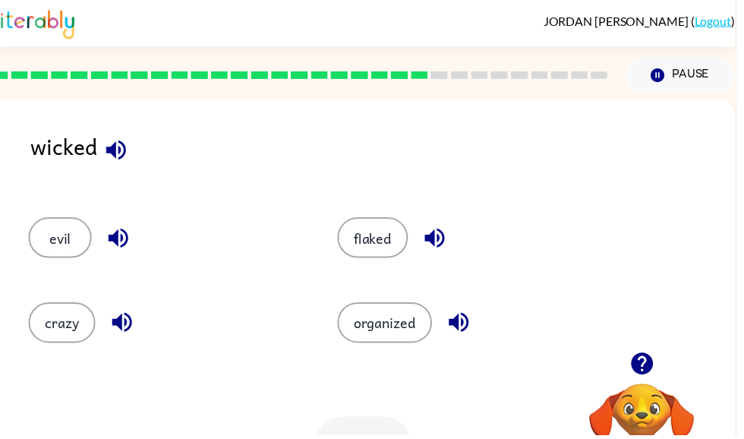
click at [59, 227] on button "evil" at bounding box center [61, 239] width 64 height 41
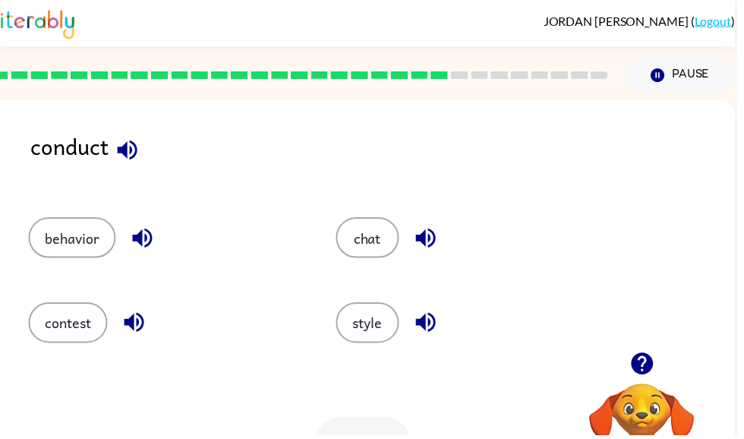
click at [70, 239] on button "behavior" at bounding box center [73, 239] width 88 height 41
click at [154, 243] on icon "button" at bounding box center [144, 240] width 27 height 27
click at [135, 150] on icon "button" at bounding box center [128, 151] width 27 height 27
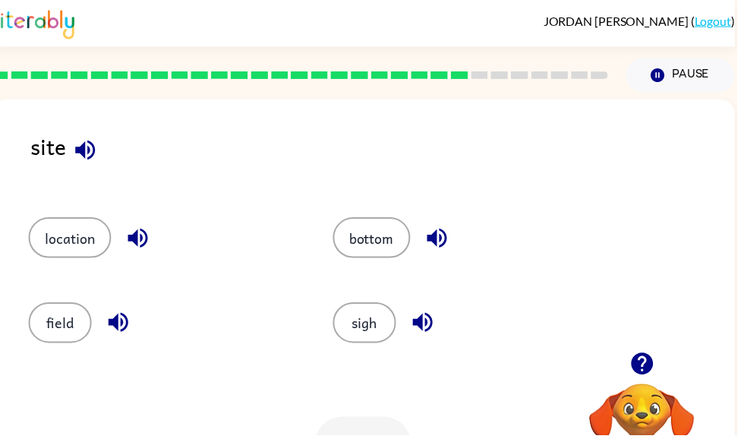
click at [87, 154] on icon "button" at bounding box center [86, 151] width 27 height 27
click at [323, 292] on div "sigh" at bounding box center [460, 318] width 307 height 85
click at [448, 235] on icon "button" at bounding box center [441, 241] width 20 height 20
click at [136, 241] on icon "button" at bounding box center [139, 241] width 20 height 20
click at [121, 320] on icon "button" at bounding box center [119, 325] width 27 height 27
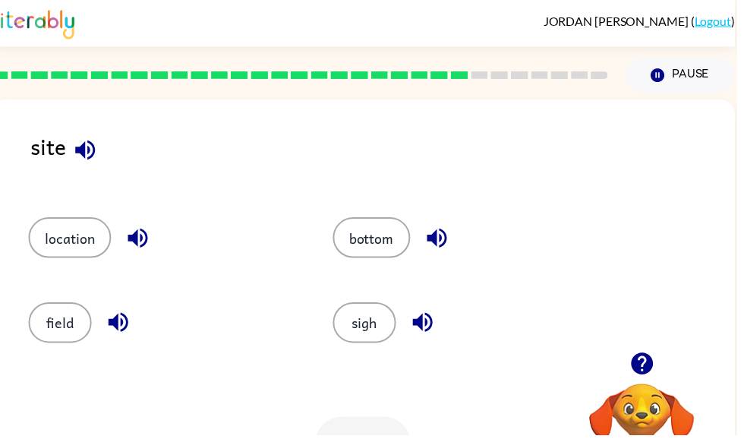
click at [360, 310] on button "sigh" at bounding box center [368, 325] width 64 height 41
click at [381, 240] on button "bottom" at bounding box center [375, 239] width 78 height 41
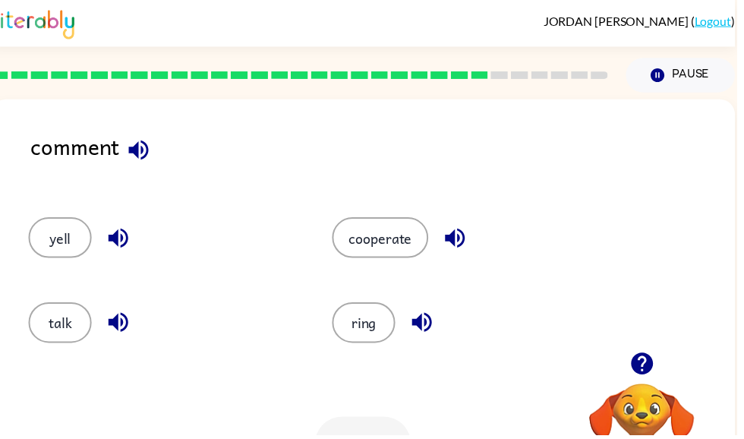
click at [447, 237] on icon "button" at bounding box center [459, 240] width 27 height 27
click at [61, 328] on button "talk" at bounding box center [61, 325] width 64 height 41
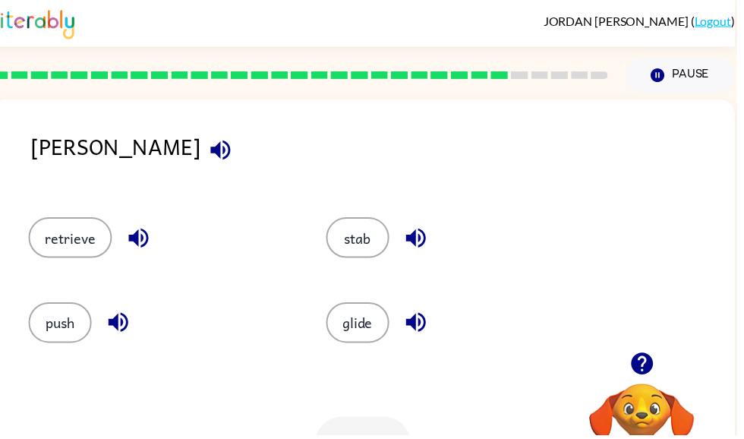
click at [213, 153] on icon "button" at bounding box center [223, 151] width 20 height 20
click at [73, 232] on button "retrieve" at bounding box center [71, 239] width 84 height 41
click at [136, 236] on icon "button" at bounding box center [140, 241] width 20 height 20
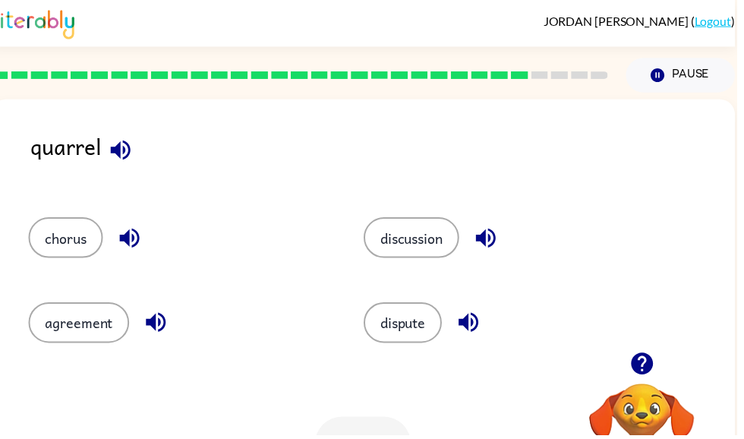
click at [124, 155] on icon "button" at bounding box center [122, 151] width 20 height 20
click at [121, 143] on icon "button" at bounding box center [122, 151] width 27 height 27
click at [135, 237] on icon "button" at bounding box center [131, 240] width 27 height 27
click at [162, 325] on icon "button" at bounding box center [157, 325] width 27 height 27
click at [475, 325] on icon "button" at bounding box center [473, 326] width 20 height 20
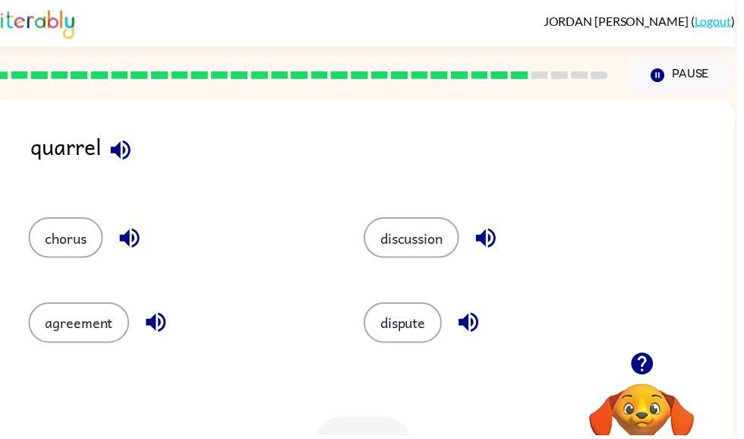
click at [499, 222] on button "button" at bounding box center [490, 240] width 39 height 39
click at [111, 326] on button "agreement" at bounding box center [80, 325] width 102 height 41
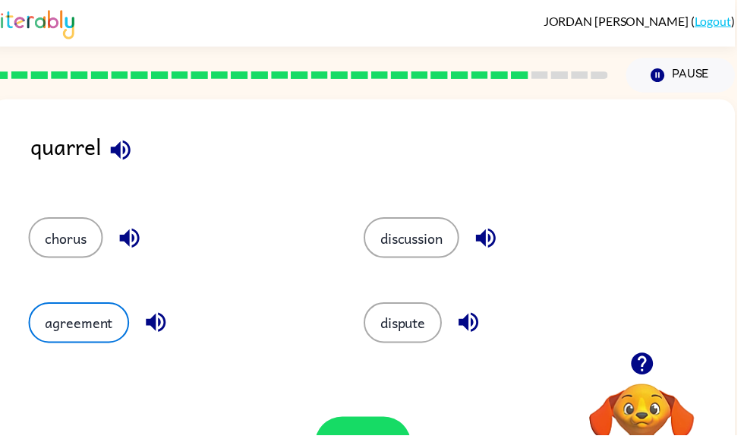
click at [91, 247] on button "chorus" at bounding box center [66, 239] width 75 height 41
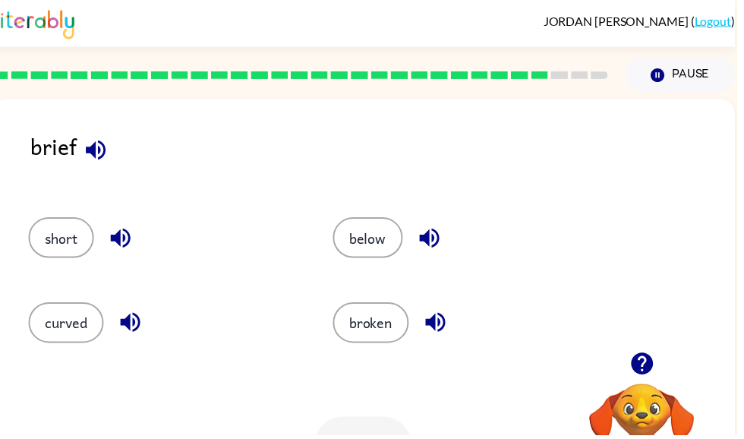
click at [107, 157] on icon "button" at bounding box center [96, 151] width 27 height 27
click at [58, 323] on button "curved" at bounding box center [67, 325] width 76 height 41
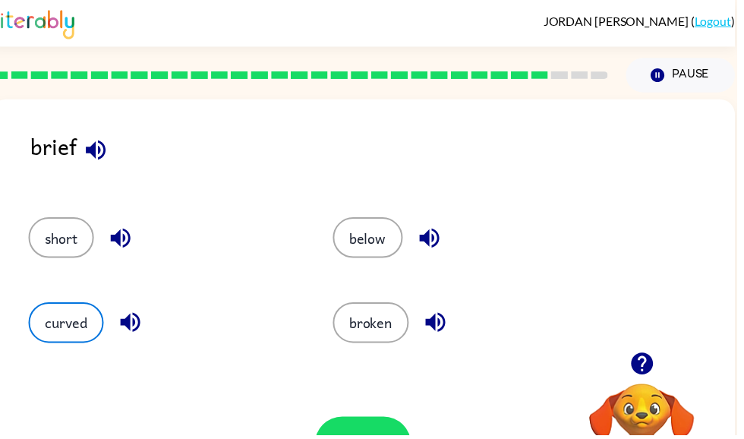
click at [47, 253] on button "short" at bounding box center [62, 239] width 66 height 41
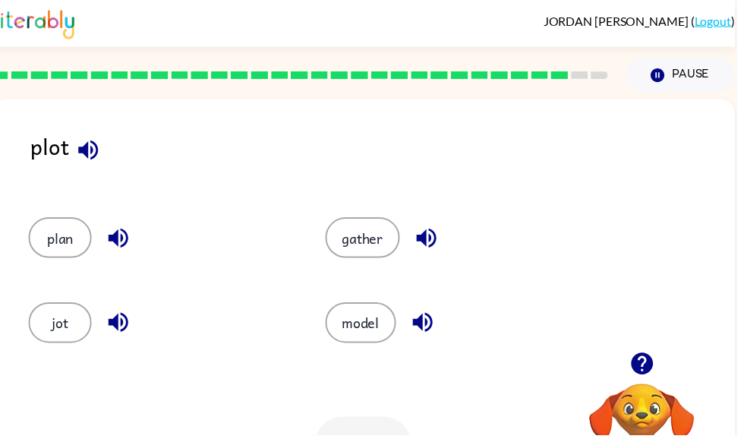
click at [132, 324] on icon "button" at bounding box center [119, 325] width 27 height 27
click at [105, 228] on button "button" at bounding box center [119, 240] width 39 height 39
click at [436, 238] on icon "button" at bounding box center [430, 240] width 27 height 27
click at [440, 327] on button "button" at bounding box center [427, 325] width 39 height 39
click at [357, 320] on button "model" at bounding box center [364, 325] width 71 height 41
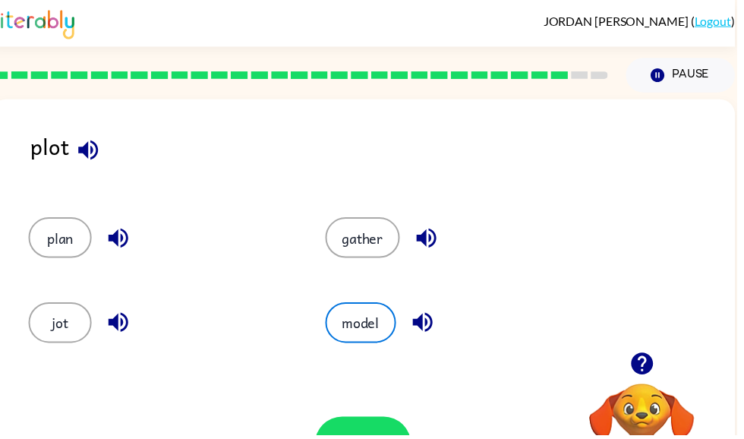
click at [364, 326] on button "model" at bounding box center [364, 325] width 71 height 41
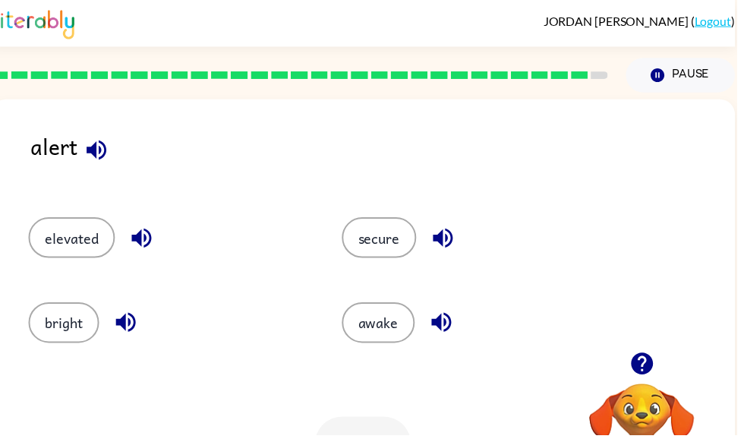
click at [385, 326] on button "awake" at bounding box center [382, 325] width 74 height 41
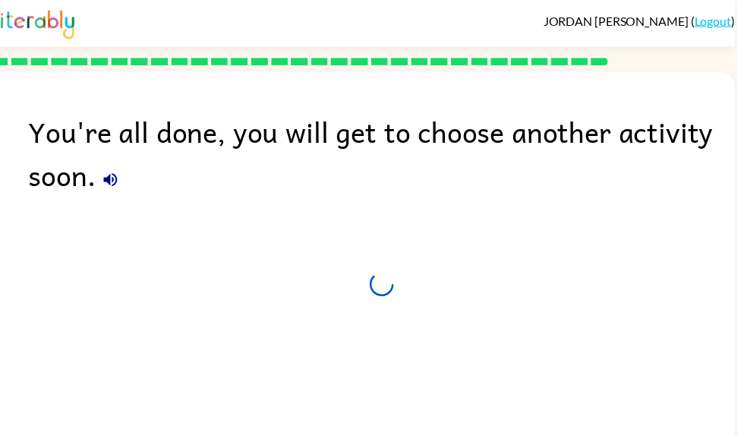
scroll to position [51, 0]
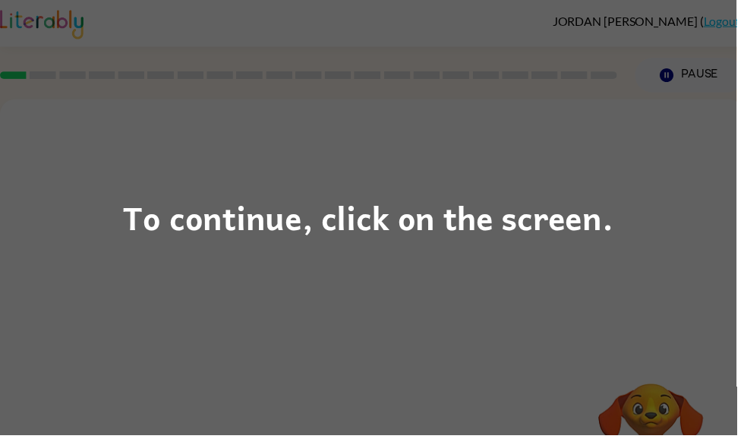
click at [551, 291] on div "To continue, click on the screen." at bounding box center [372, 219] width 744 height 439
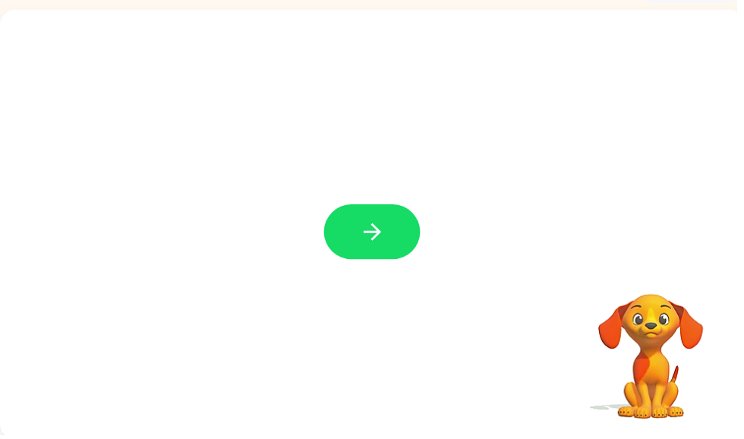
scroll to position [91, 0]
click at [357, 211] on button "button" at bounding box center [375, 233] width 97 height 55
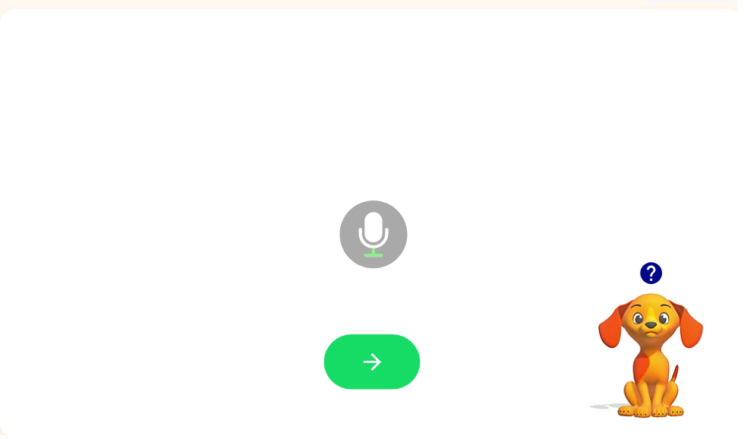
click at [368, 357] on icon "button" at bounding box center [376, 365] width 27 height 27
click at [397, 367] on button "button" at bounding box center [375, 365] width 97 height 55
click at [386, 362] on icon "button" at bounding box center [376, 365] width 27 height 27
click at [666, 272] on icon "button" at bounding box center [657, 276] width 22 height 22
click at [658, 269] on icon "button" at bounding box center [657, 276] width 22 height 22
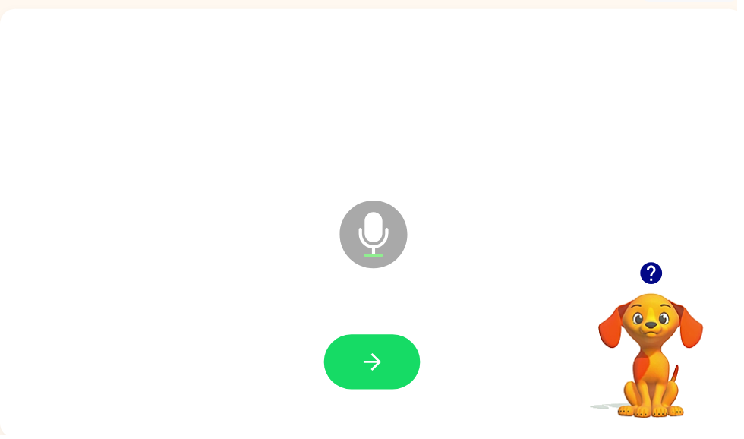
click at [386, 383] on button "button" at bounding box center [375, 365] width 97 height 55
click at [652, 301] on video "Your browser must support playing .mp4 files to use Literably. Please try using…" at bounding box center [657, 348] width 152 height 152
click at [669, 266] on icon "button" at bounding box center [657, 276] width 27 height 27
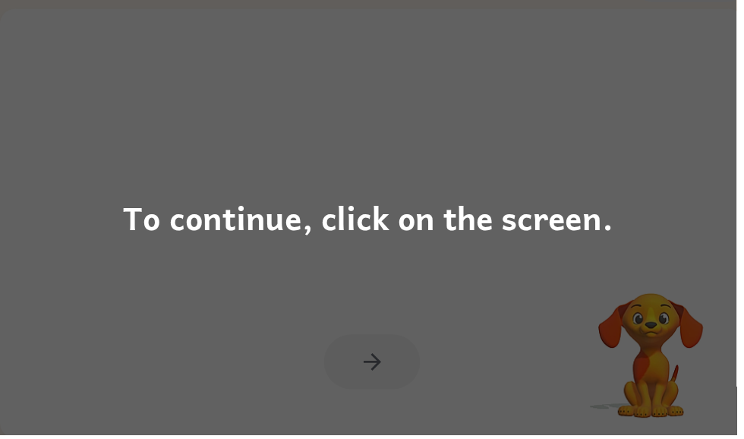
click at [474, 229] on div "To continue, click on the screen." at bounding box center [371, 220] width 495 height 52
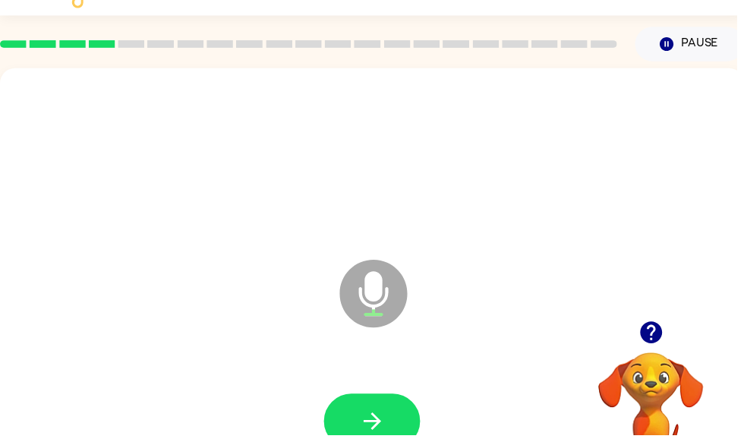
scroll to position [0, 0]
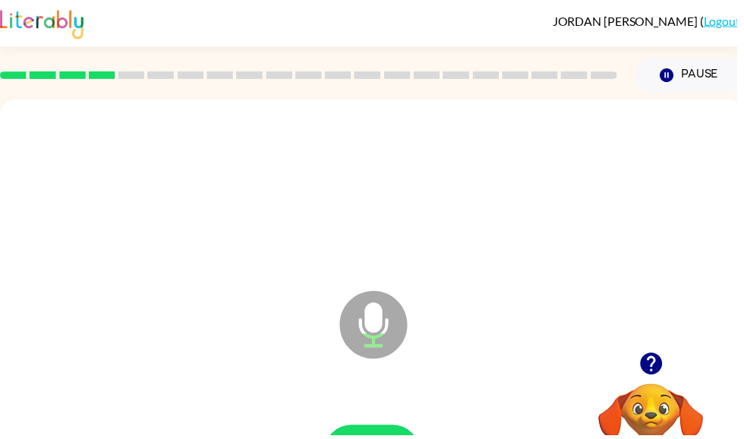
click at [663, 71] on button "Pause Pause" at bounding box center [696, 75] width 110 height 35
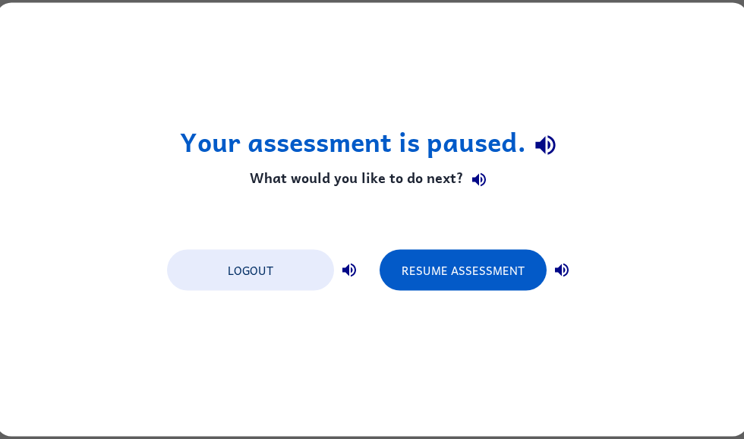
click at [487, 268] on button "Resume Assessment" at bounding box center [462, 270] width 167 height 41
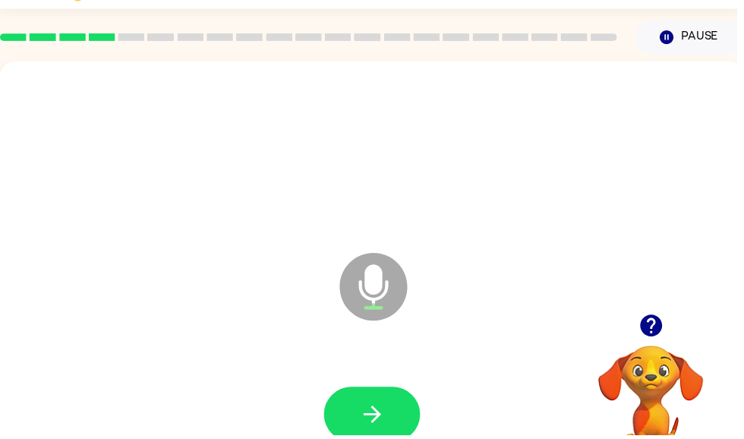
scroll to position [91, 0]
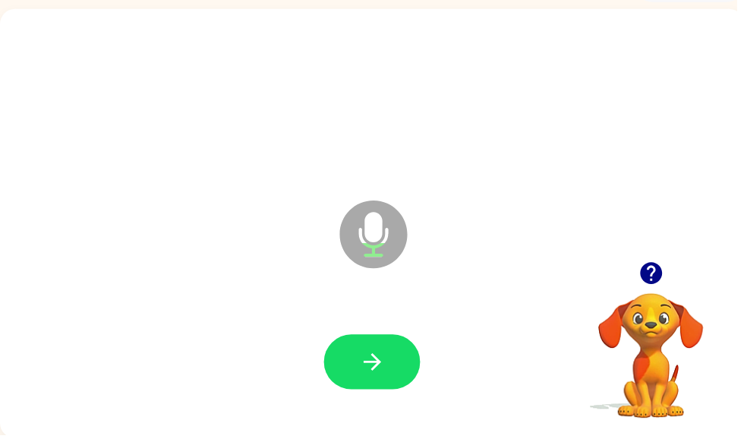
click at [373, 363] on icon "button" at bounding box center [376, 365] width 27 height 27
click at [382, 379] on button "button" at bounding box center [375, 365] width 97 height 55
click at [384, 364] on icon "button" at bounding box center [376, 365] width 27 height 27
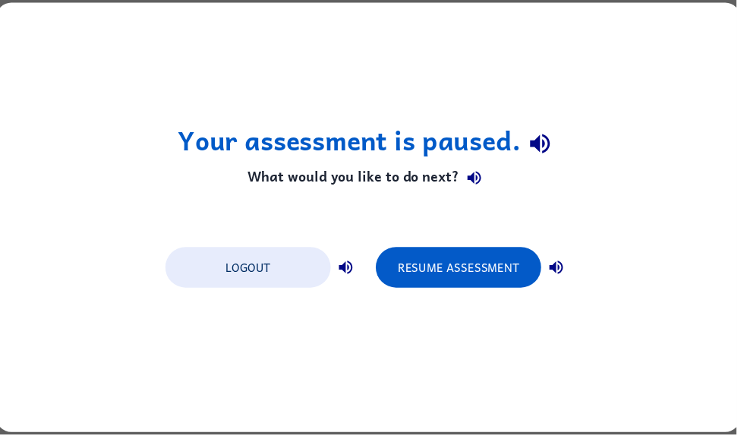
scroll to position [0, 0]
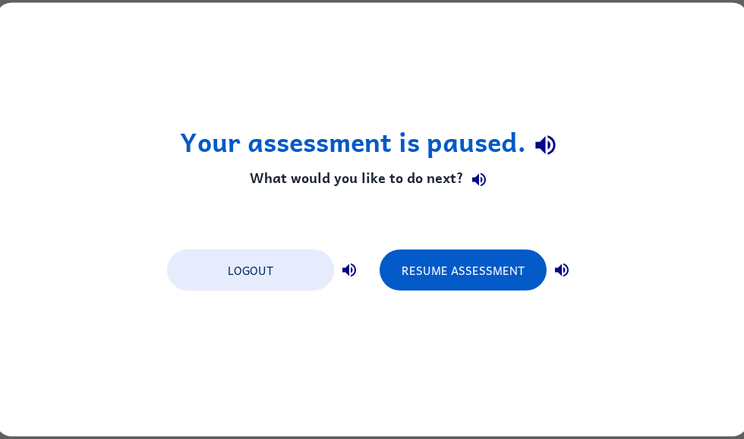
click at [439, 272] on button "Resume Assessment" at bounding box center [462, 270] width 167 height 41
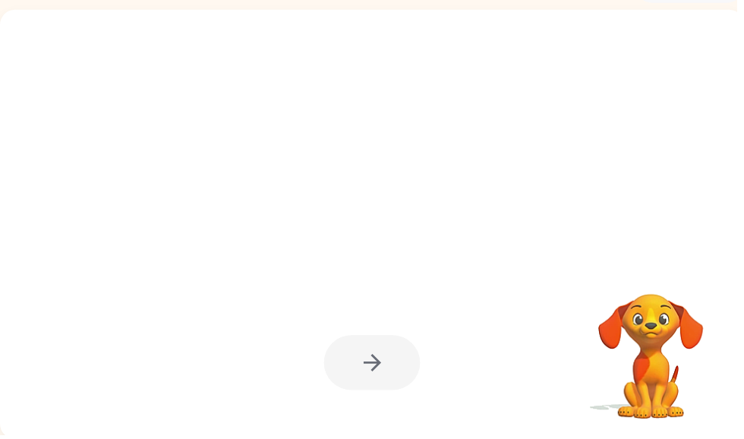
scroll to position [91, 0]
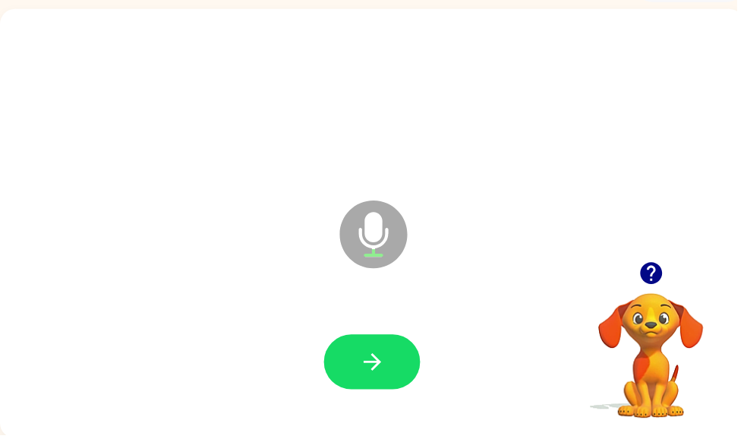
click at [658, 290] on button "button" at bounding box center [657, 276] width 39 height 39
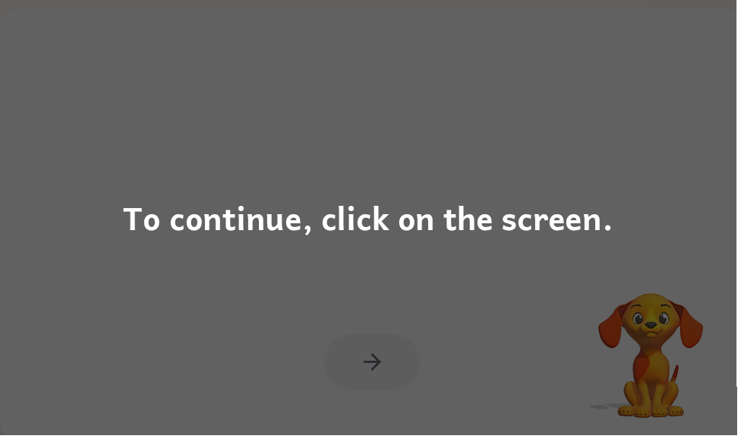
click at [528, 162] on div "To continue, click on the screen." at bounding box center [372, 219] width 744 height 439
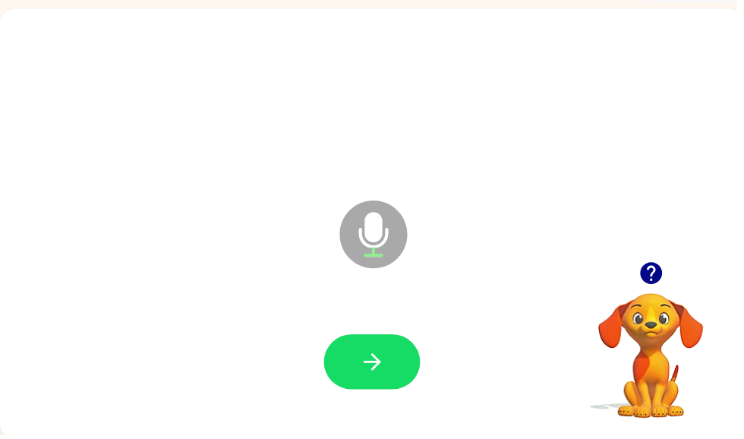
click at [414, 363] on button "button" at bounding box center [375, 365] width 97 height 55
click at [656, 277] on icon "button" at bounding box center [657, 276] width 22 height 22
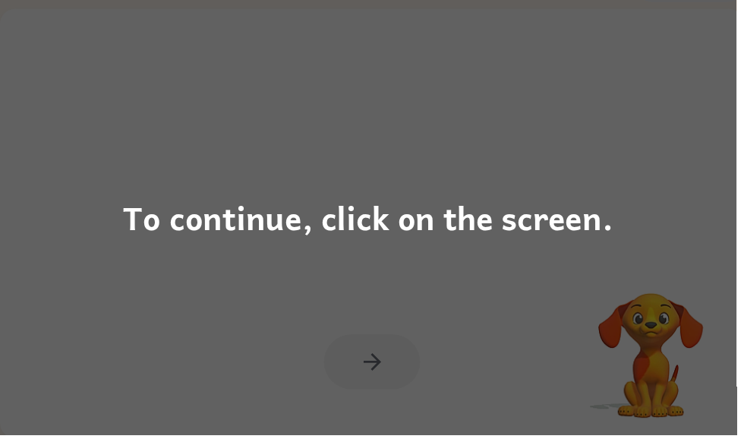
click at [210, 206] on div "To continue, click on the screen." at bounding box center [371, 220] width 495 height 52
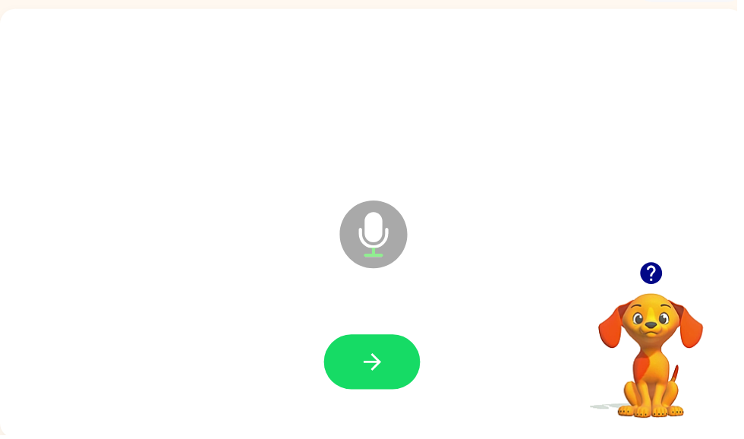
click at [654, 280] on icon "button" at bounding box center [657, 276] width 22 height 22
click at [392, 360] on button "button" at bounding box center [375, 365] width 97 height 55
click at [373, 364] on icon "button" at bounding box center [376, 365] width 27 height 27
click at [379, 349] on button "button" at bounding box center [375, 365] width 97 height 55
click at [376, 350] on button "button" at bounding box center [375, 365] width 97 height 55
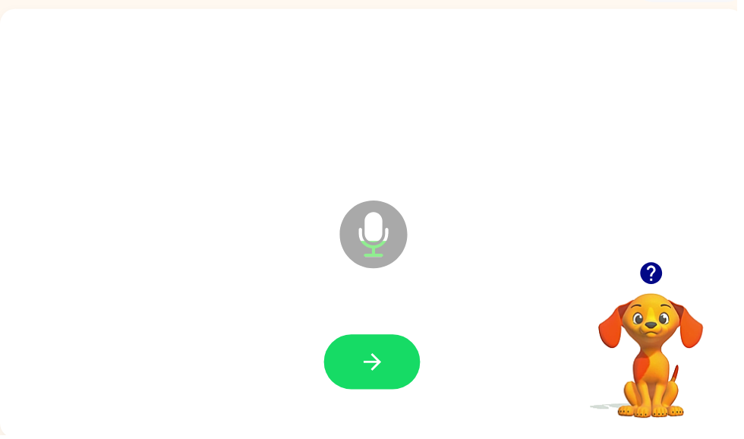
click at [383, 373] on icon "button" at bounding box center [376, 365] width 27 height 27
click at [389, 371] on button "button" at bounding box center [375, 365] width 97 height 55
click at [399, 364] on button "button" at bounding box center [375, 365] width 97 height 55
click at [385, 369] on icon "button" at bounding box center [376, 365] width 27 height 27
click at [379, 376] on icon "button" at bounding box center [376, 365] width 27 height 27
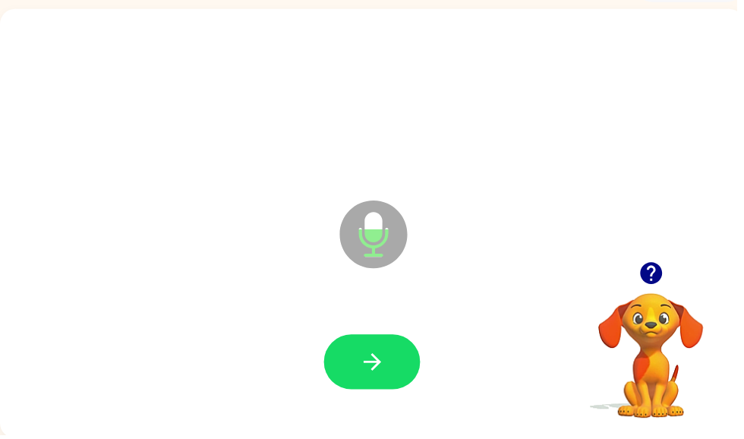
click at [372, 375] on icon "button" at bounding box center [376, 365] width 27 height 27
click at [401, 352] on button "button" at bounding box center [375, 365] width 97 height 55
click at [340, 345] on button "button" at bounding box center [375, 365] width 97 height 55
click at [338, 378] on button "button" at bounding box center [375, 365] width 97 height 55
click at [383, 357] on icon "button" at bounding box center [376, 365] width 27 height 27
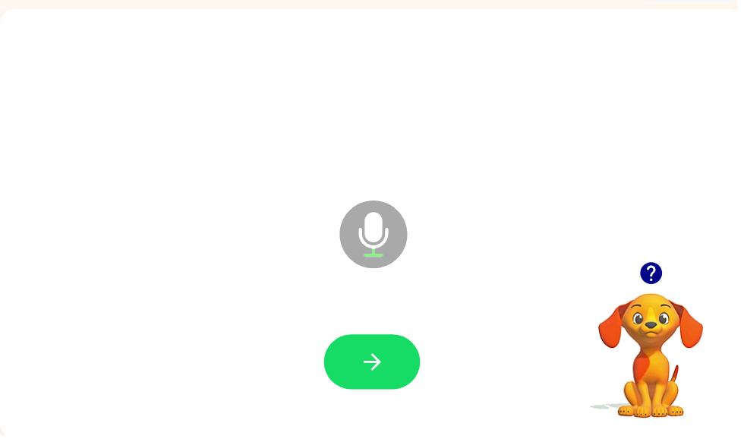
click at [375, 369] on icon "button" at bounding box center [376, 365] width 27 height 27
click at [370, 352] on icon "button" at bounding box center [376, 365] width 27 height 27
click at [388, 364] on icon "button" at bounding box center [376, 365] width 27 height 27
click at [386, 363] on icon "button" at bounding box center [376, 365] width 27 height 27
click at [388, 378] on icon "button" at bounding box center [376, 365] width 27 height 27
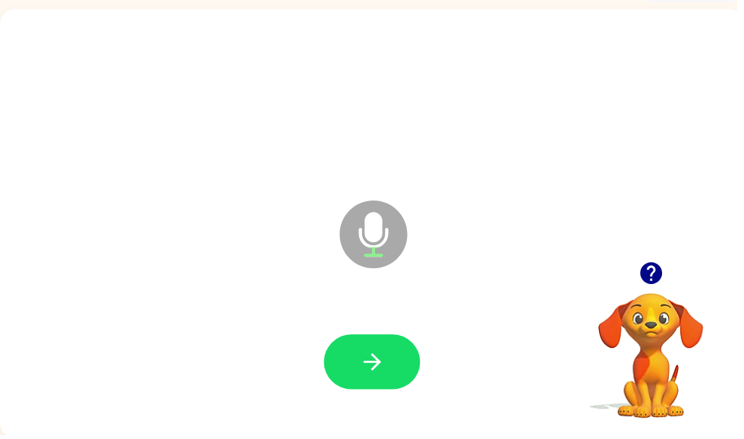
click at [360, 346] on button "button" at bounding box center [375, 365] width 97 height 55
click at [404, 347] on button "button" at bounding box center [375, 365] width 97 height 55
click at [354, 383] on button "button" at bounding box center [375, 365] width 97 height 55
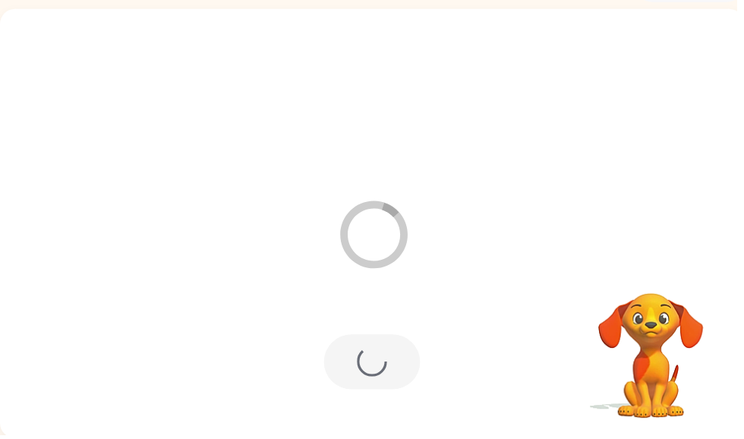
scroll to position [64, 0]
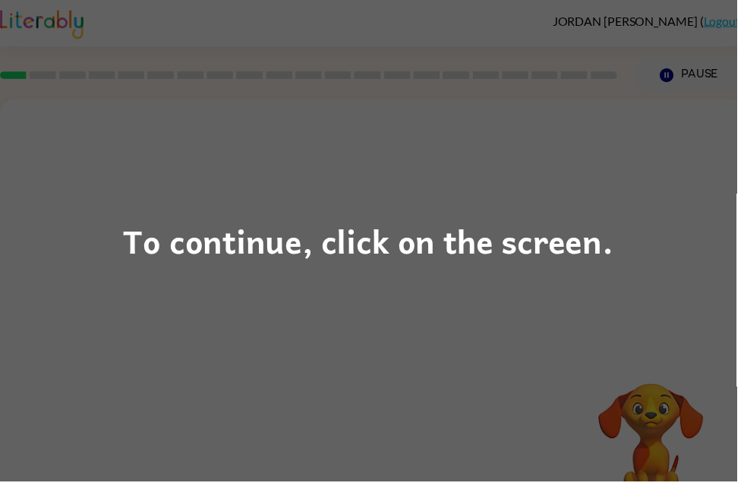
click at [550, 215] on div "To continue, click on the screen." at bounding box center [372, 243] width 744 height 486
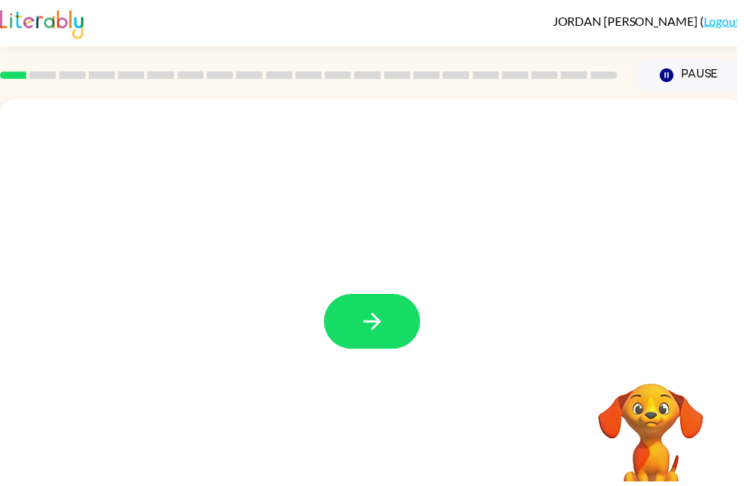
click at [360, 287] on div at bounding box center [375, 316] width 751 height 433
click at [354, 360] on div at bounding box center [375, 316] width 751 height 433
click at [365, 326] on icon "button" at bounding box center [376, 324] width 27 height 27
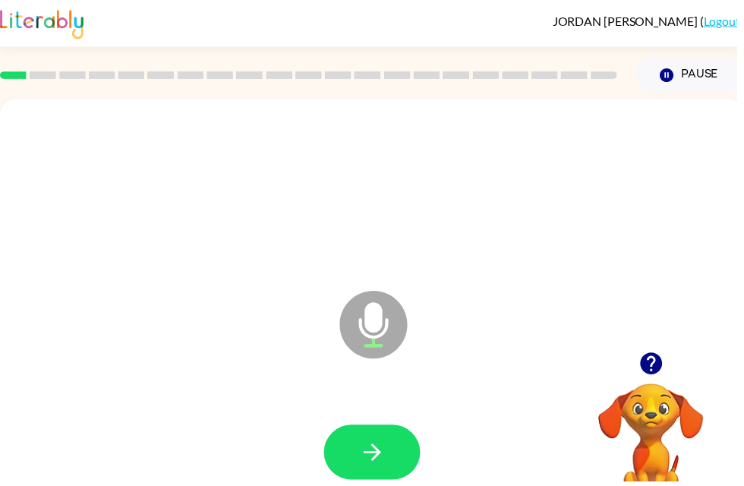
click at [376, 431] on button "button" at bounding box center [375, 456] width 97 height 55
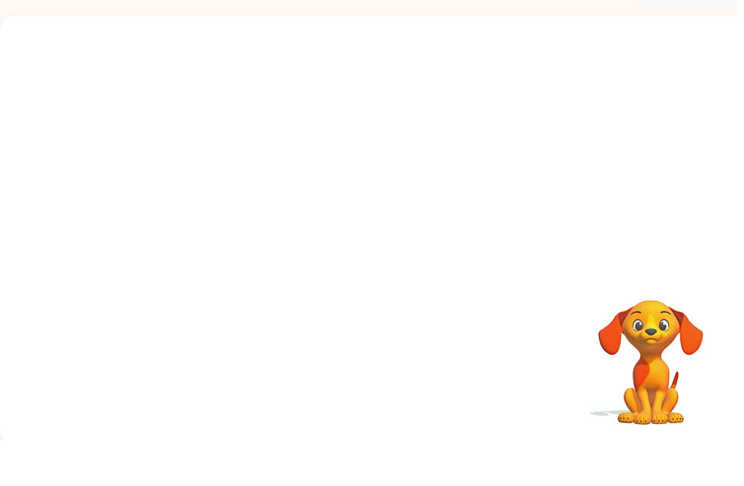
scroll to position [49, 0]
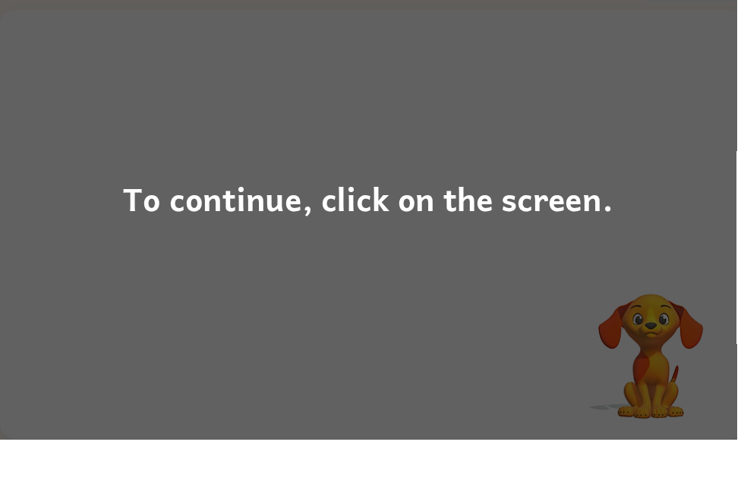
click at [540, 217] on div "To continue, click on the screen." at bounding box center [371, 243] width 495 height 52
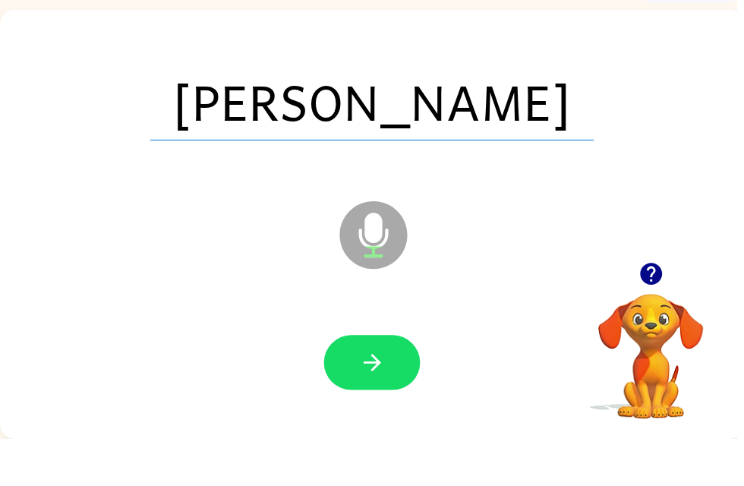
click at [387, 381] on button "button" at bounding box center [375, 408] width 97 height 55
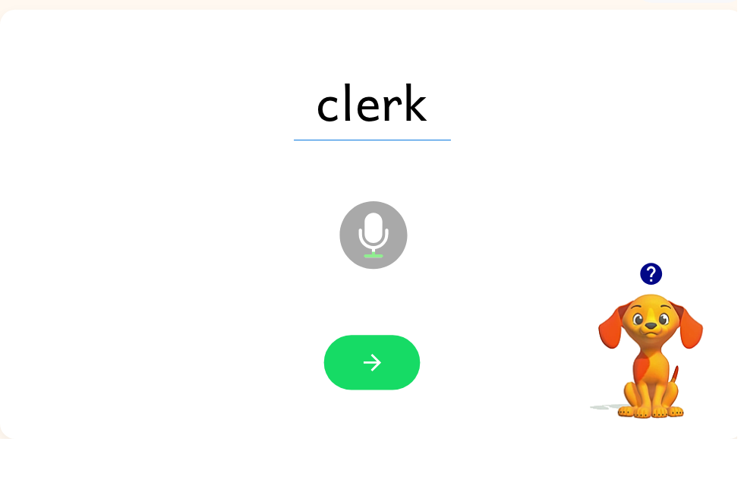
click at [385, 395] on icon "button" at bounding box center [376, 408] width 27 height 27
click at [394, 381] on button "button" at bounding box center [375, 408] width 97 height 55
click at [380, 395] on icon "button" at bounding box center [376, 408] width 27 height 27
click at [398, 381] on button "button" at bounding box center [375, 408] width 97 height 55
click at [386, 395] on icon "button" at bounding box center [376, 408] width 27 height 27
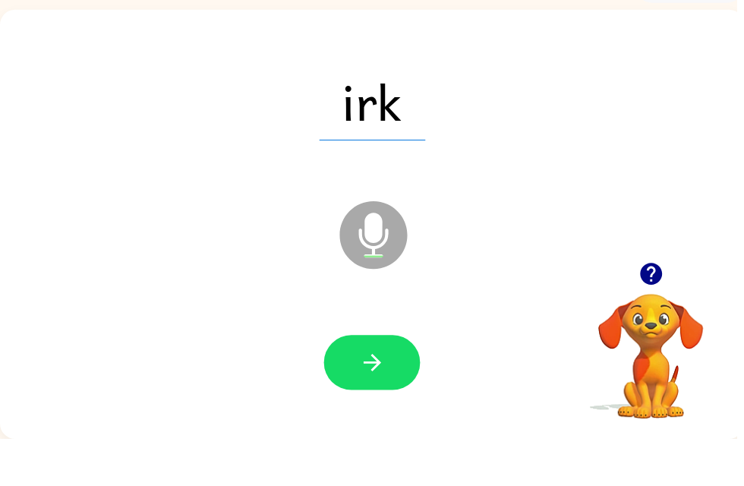
click at [387, 395] on icon "button" at bounding box center [376, 408] width 27 height 27
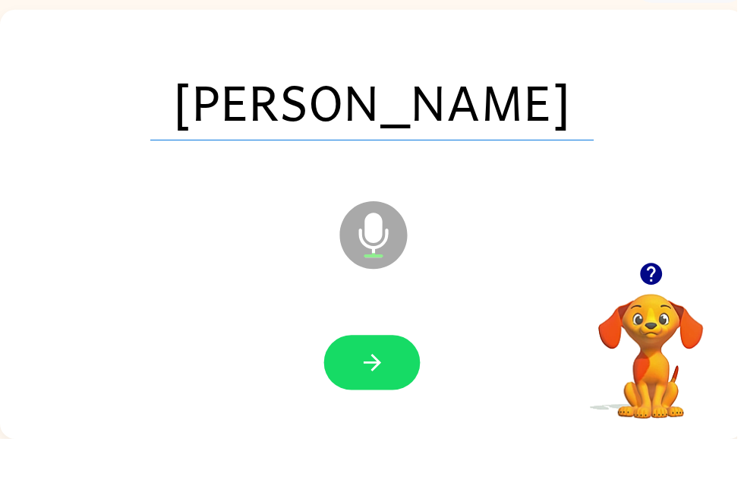
click at [401, 381] on button "button" at bounding box center [375, 408] width 97 height 55
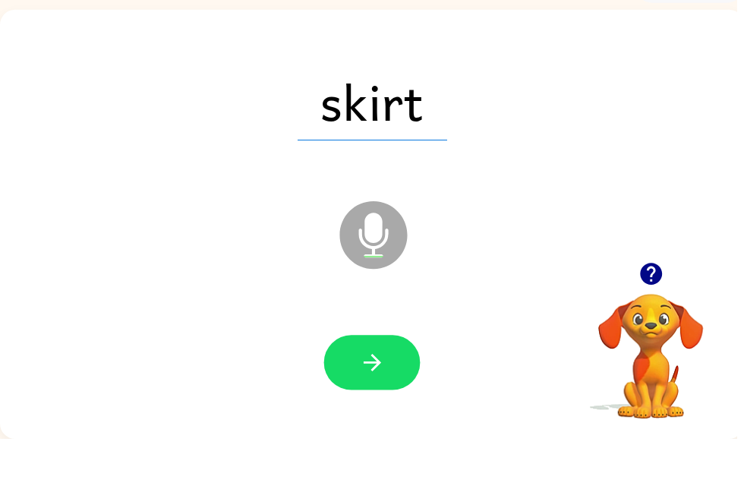
click at [408, 381] on button "button" at bounding box center [375, 408] width 97 height 55
click at [383, 395] on icon "button" at bounding box center [376, 408] width 27 height 27
click at [382, 400] on icon "button" at bounding box center [375, 408] width 17 height 17
click at [388, 386] on button "button" at bounding box center [375, 408] width 97 height 55
click at [401, 381] on button "button" at bounding box center [375, 408] width 97 height 55
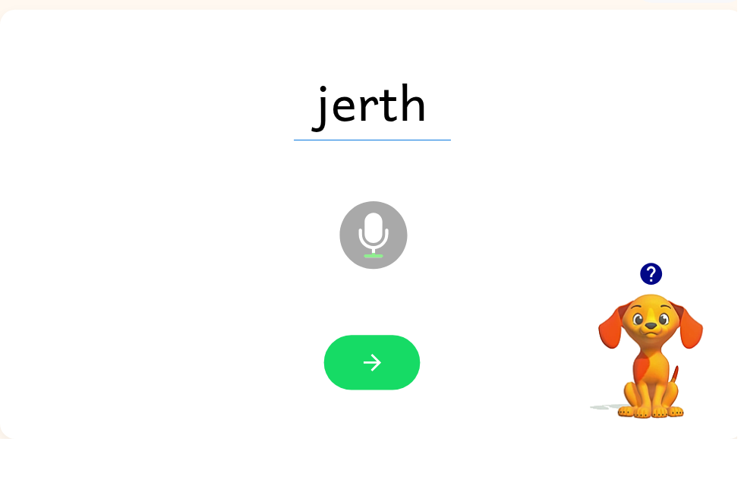
click at [376, 395] on icon "button" at bounding box center [376, 408] width 27 height 27
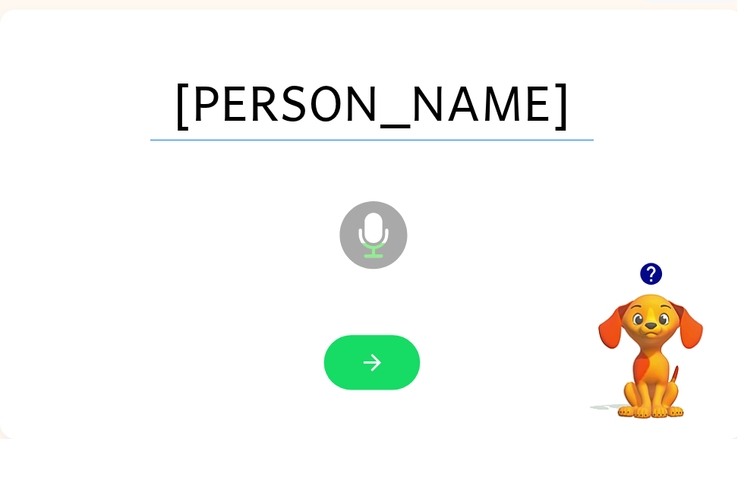
click at [389, 395] on icon "button" at bounding box center [376, 408] width 27 height 27
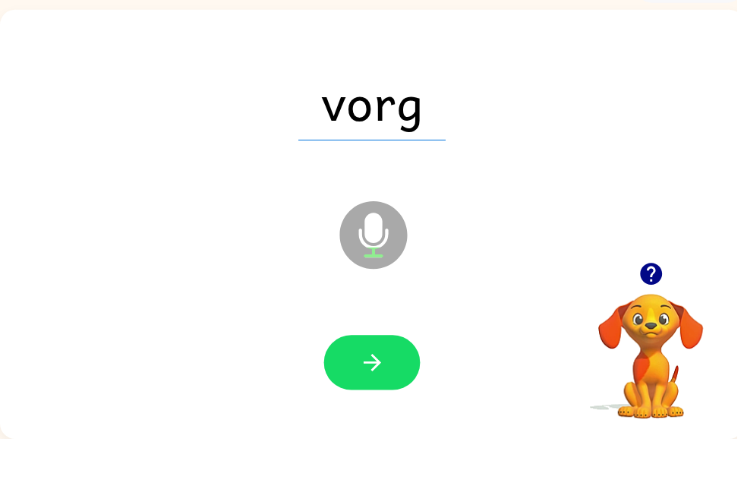
click at [383, 395] on icon "button" at bounding box center [376, 408] width 27 height 27
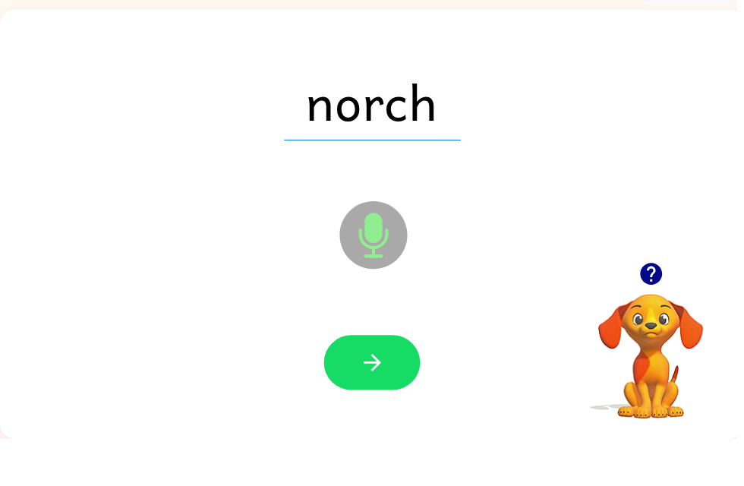
click at [389, 381] on button "button" at bounding box center [375, 408] width 97 height 55
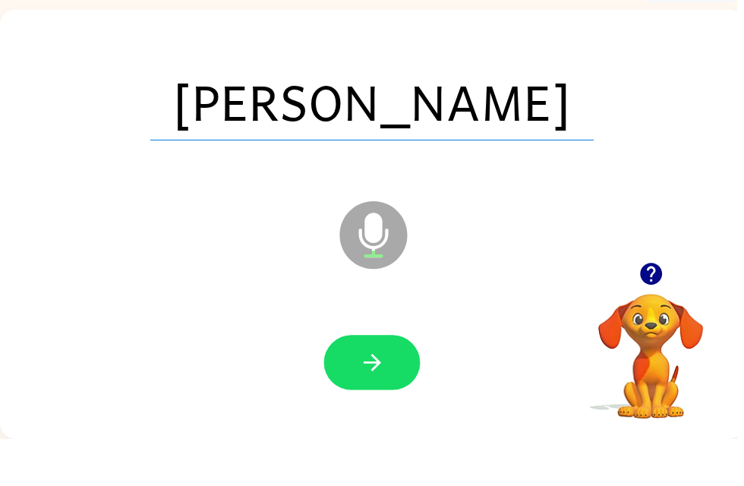
click at [376, 395] on icon "button" at bounding box center [376, 408] width 27 height 27
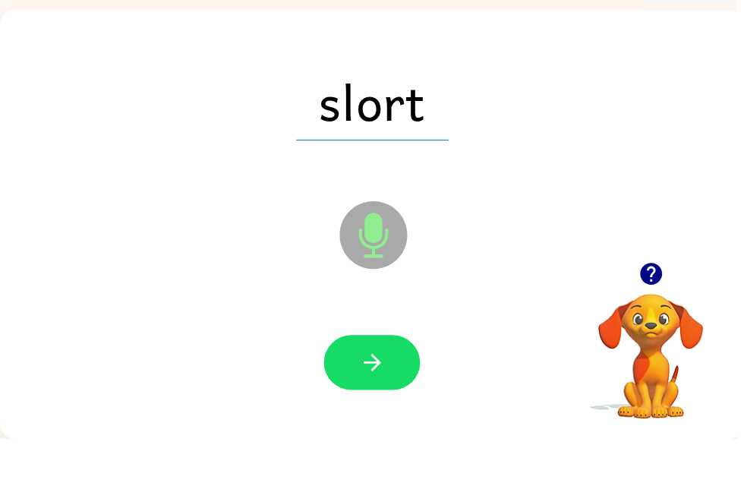
click at [376, 395] on icon "button" at bounding box center [376, 408] width 27 height 27
click at [382, 381] on button "button" at bounding box center [375, 408] width 97 height 55
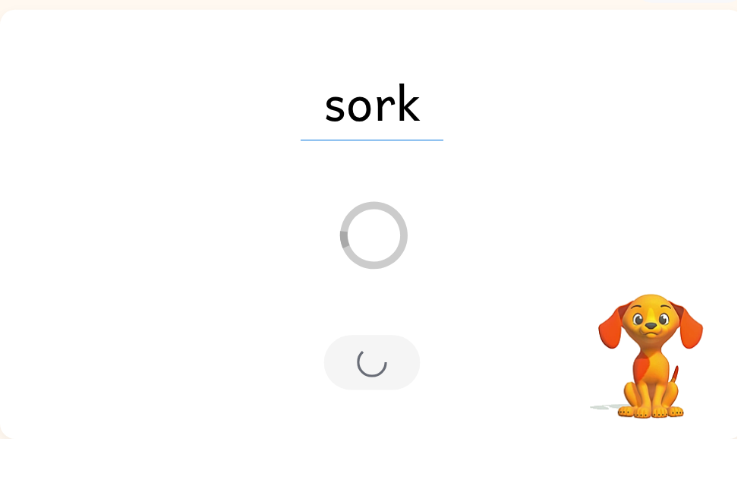
scroll to position [31, 0]
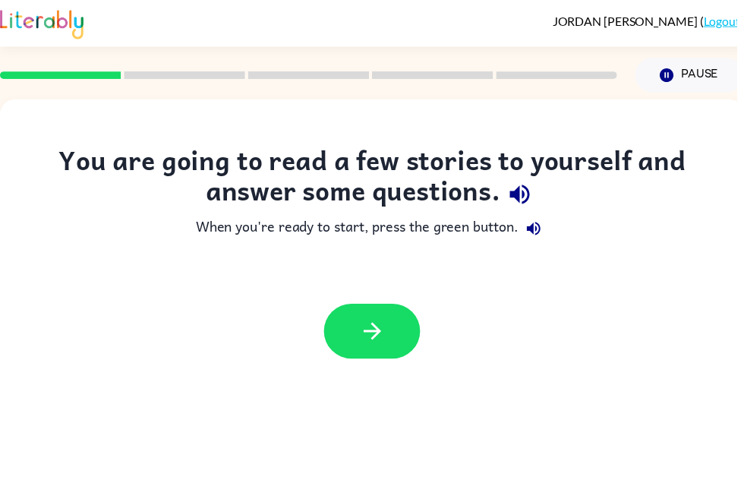
click at [383, 337] on icon "button" at bounding box center [376, 334] width 27 height 27
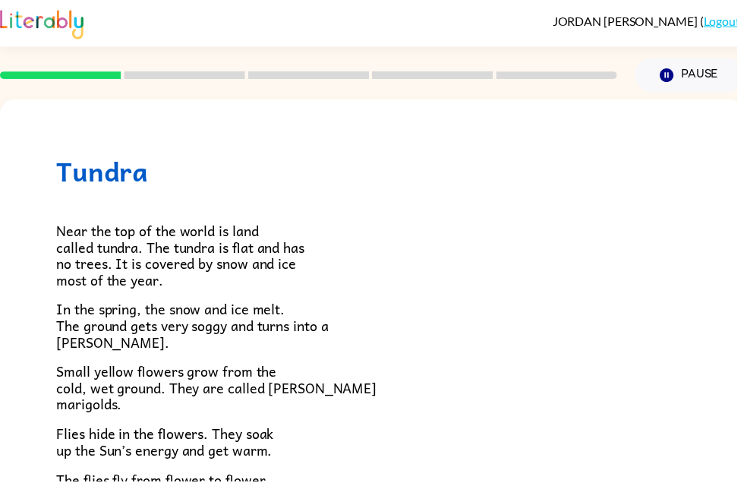
click at [682, 76] on icon "Pause" at bounding box center [673, 76] width 17 height 17
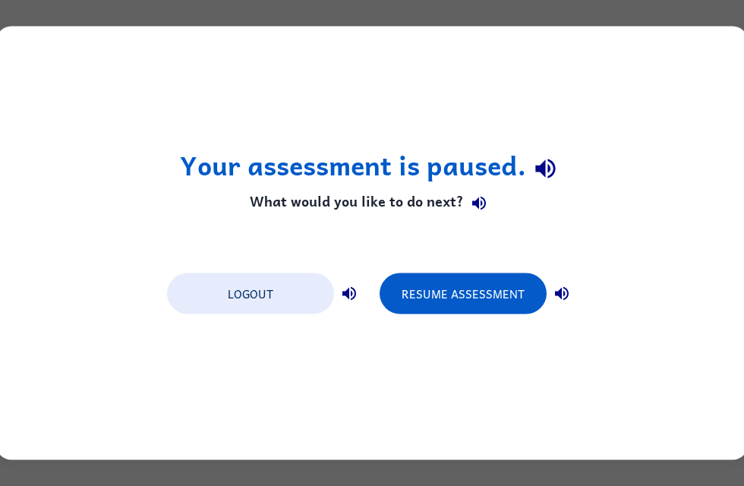
click at [499, 288] on button "Resume Assessment" at bounding box center [462, 293] width 167 height 41
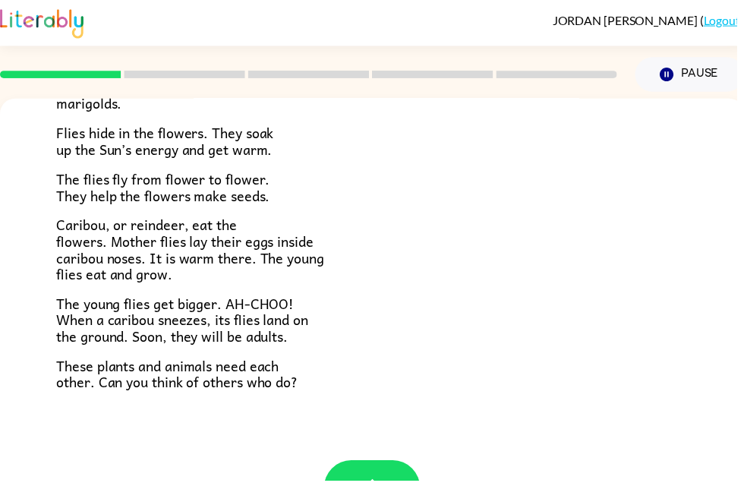
scroll to position [301, 0]
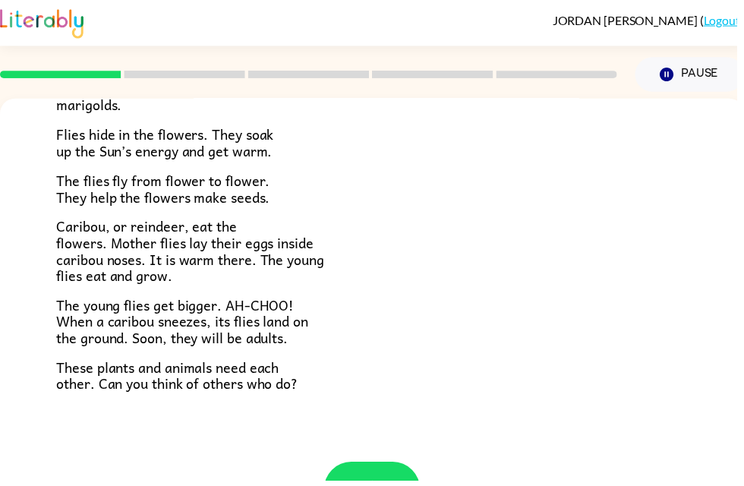
click at [9, 198] on div "Tundra Near the top of the world is land called tundra. The tundra is flat and …" at bounding box center [375, 132] width 751 height 667
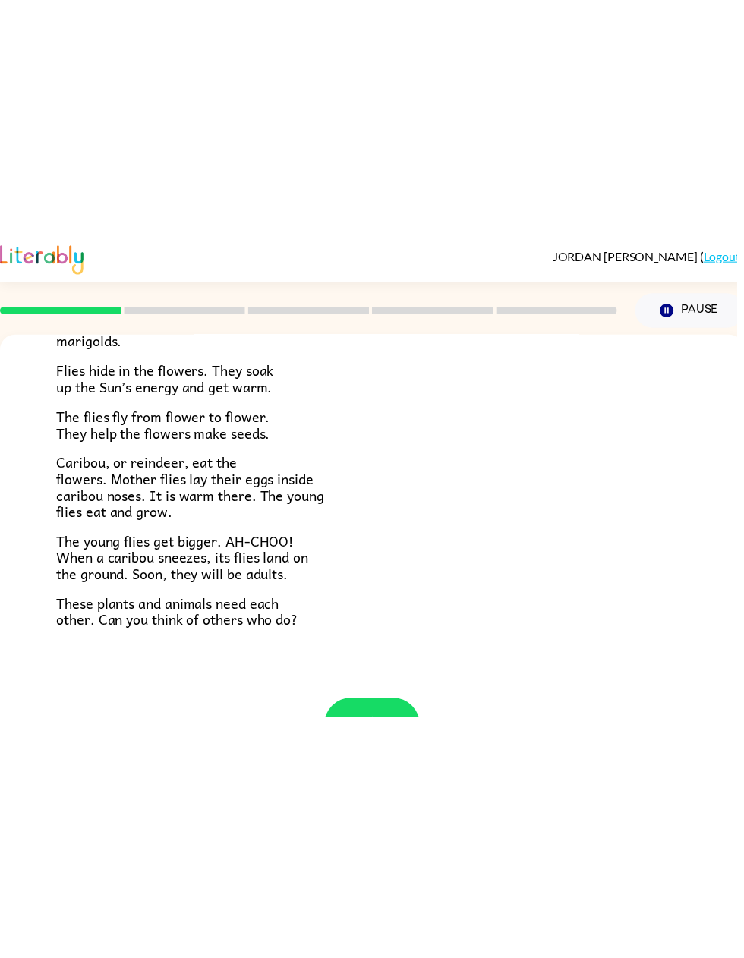
scroll to position [33, 0]
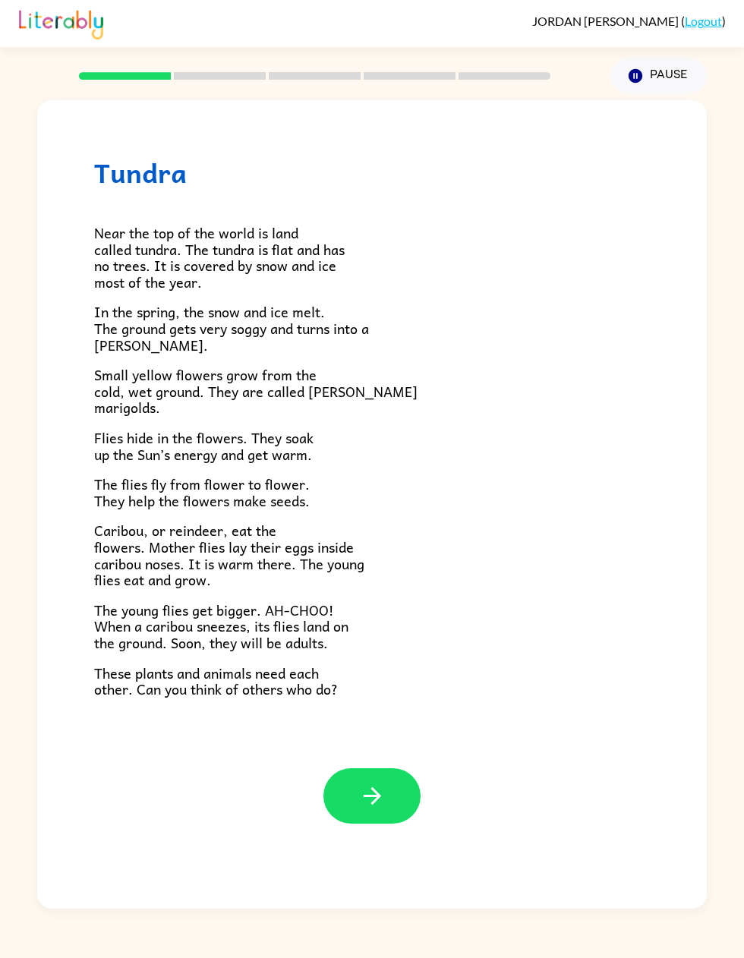
click at [398, 485] on button "button" at bounding box center [371, 795] width 97 height 55
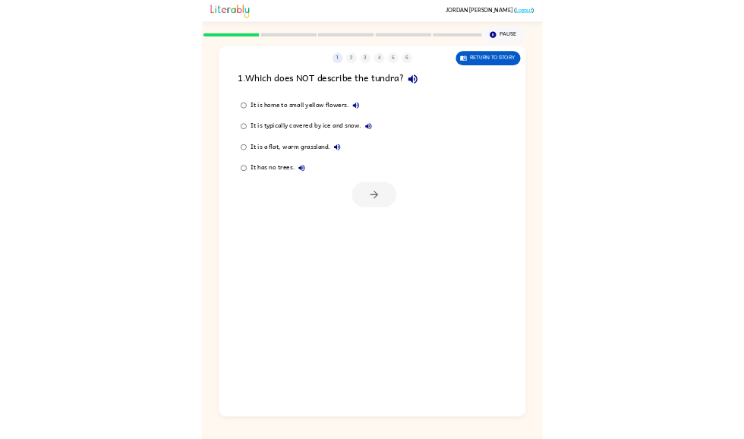
scroll to position [0, 0]
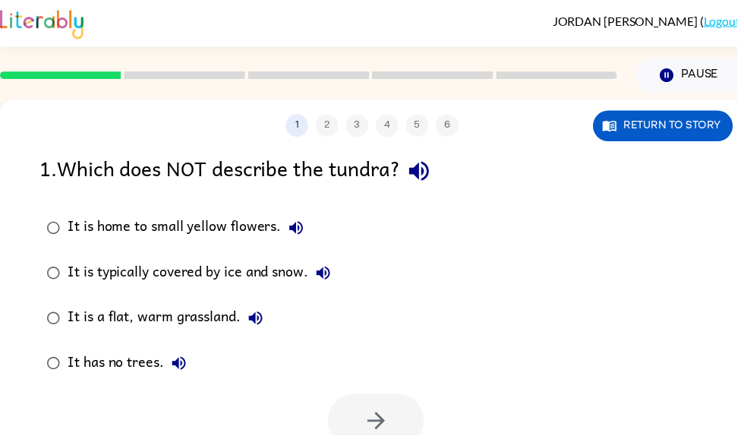
click at [699, 125] on button "Return to story" at bounding box center [669, 127] width 141 height 31
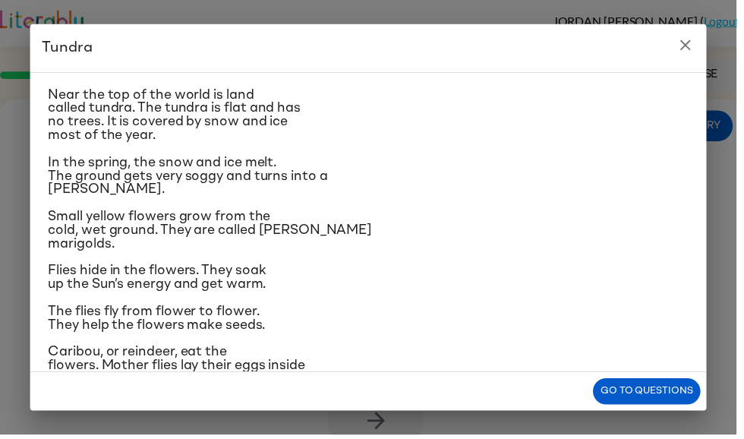
scroll to position [27, 0]
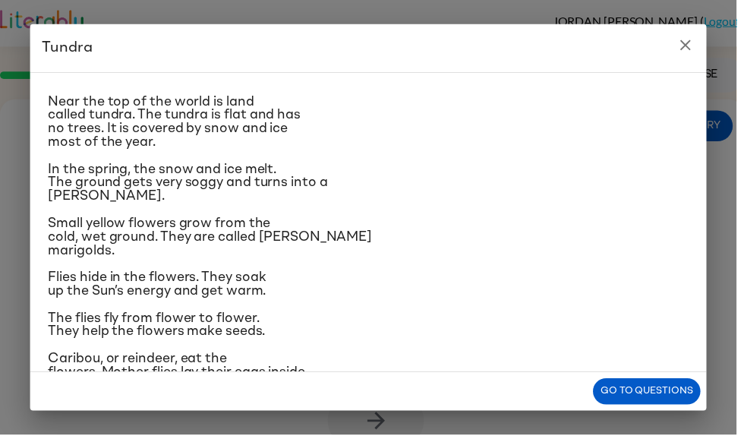
click at [698, 42] on icon "close" at bounding box center [692, 45] width 18 height 18
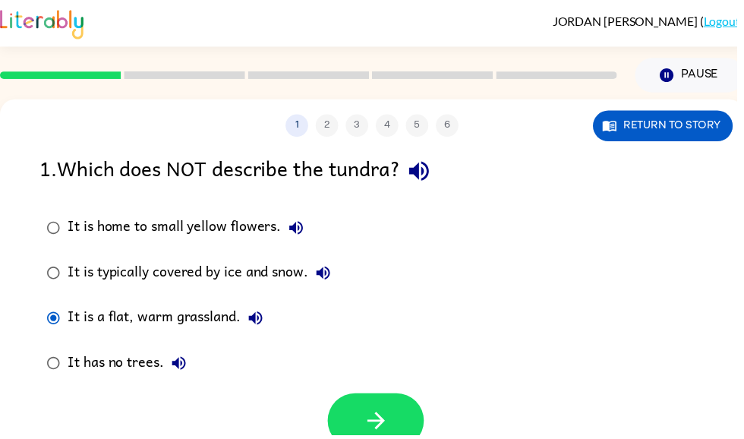
click at [397, 414] on button "button" at bounding box center [379, 424] width 97 height 55
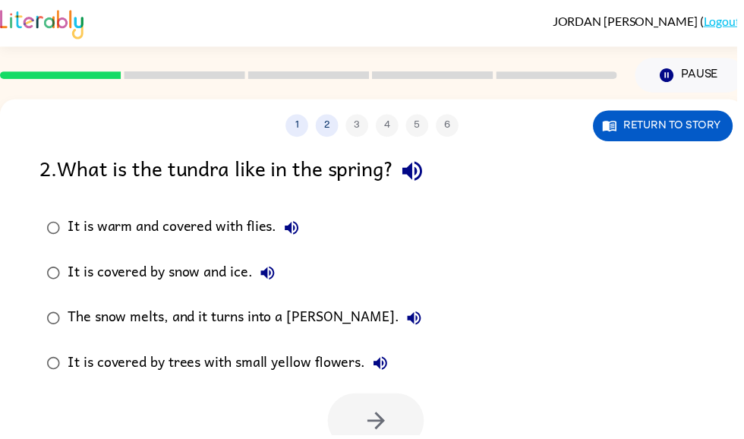
click at [421, 180] on icon "button" at bounding box center [416, 173] width 20 height 20
click at [303, 239] on icon "button" at bounding box center [294, 230] width 18 height 18
click at [295, 238] on icon "button" at bounding box center [294, 230] width 18 height 18
click at [282, 233] on button "It is warm and covered with flies." at bounding box center [294, 230] width 30 height 30
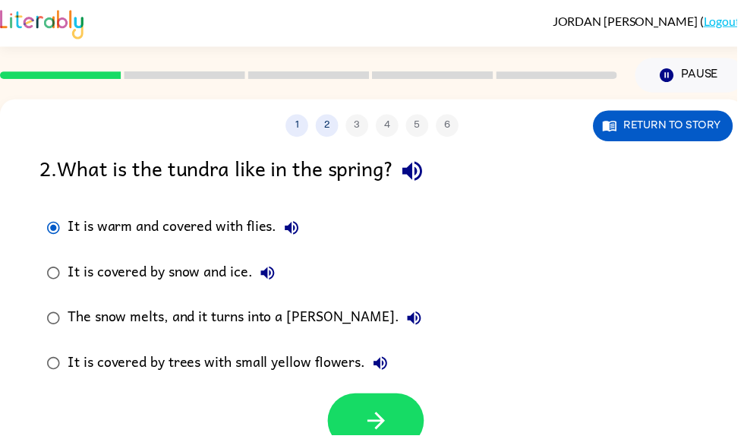
click at [378, 408] on button "button" at bounding box center [379, 424] width 97 height 55
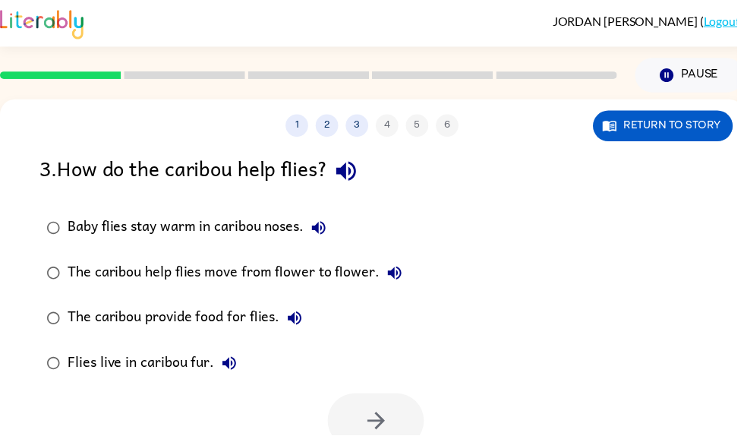
click at [354, 178] on icon "button" at bounding box center [349, 173] width 20 height 20
click at [359, 172] on icon "button" at bounding box center [349, 173] width 20 height 20
click at [322, 219] on button "Baby flies stay warm in caribou noses." at bounding box center [322, 230] width 30 height 30
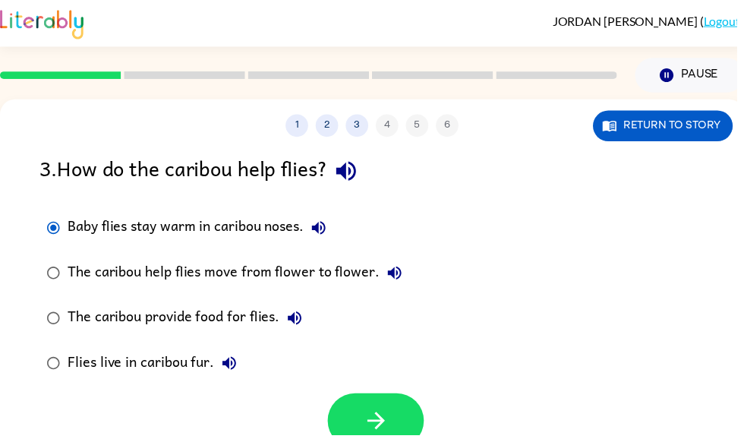
click at [389, 404] on button "button" at bounding box center [379, 424] width 97 height 55
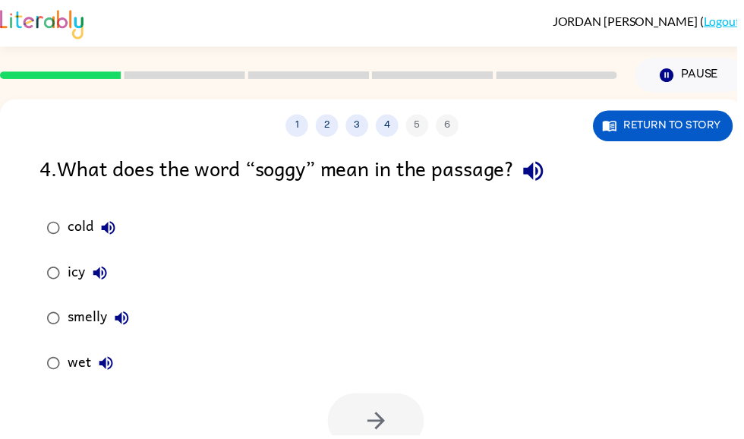
click at [558, 181] on button "button" at bounding box center [538, 172] width 39 height 39
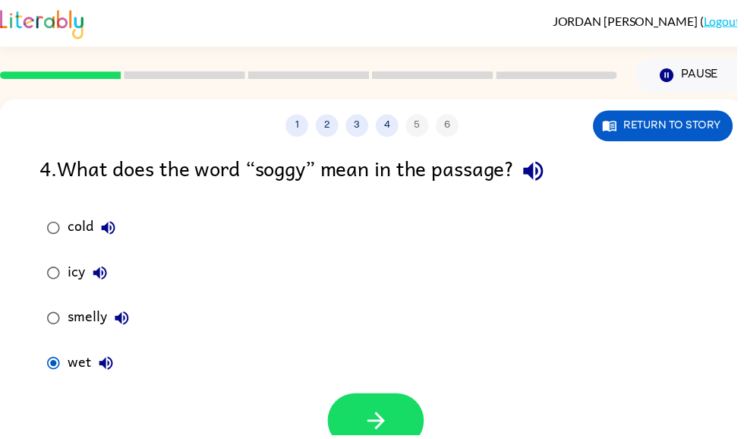
click at [390, 411] on button "button" at bounding box center [379, 424] width 97 height 55
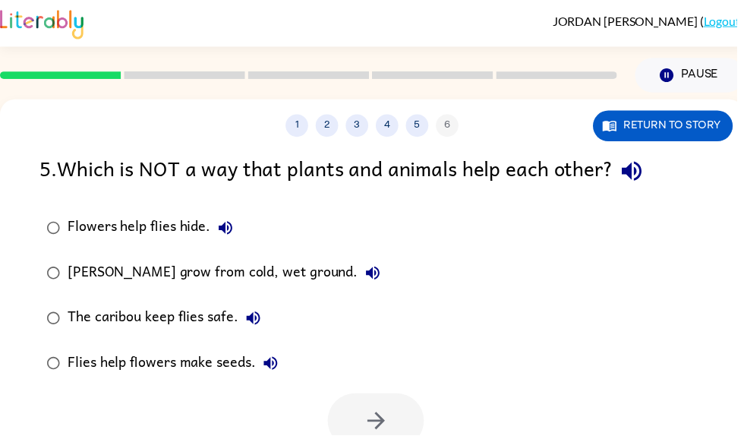
click at [646, 178] on icon "button" at bounding box center [638, 172] width 27 height 27
click at [371, 276] on icon "button" at bounding box center [376, 275] width 18 height 18
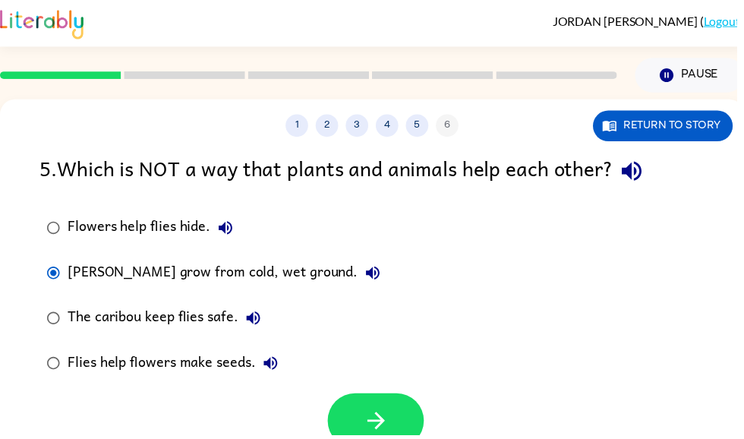
click at [397, 398] on button "button" at bounding box center [379, 424] width 97 height 55
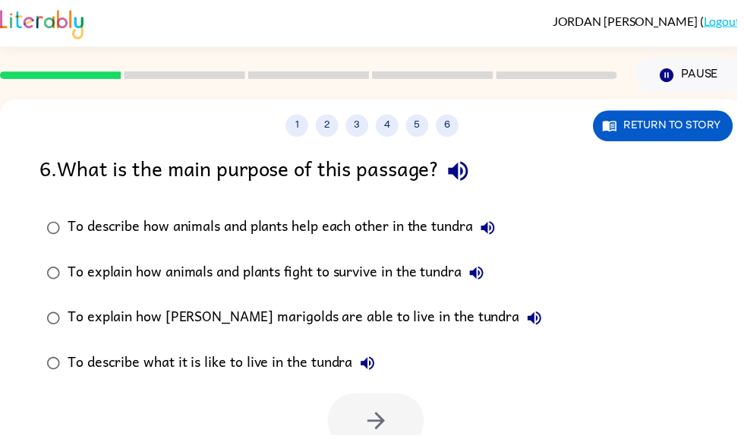
click at [467, 192] on button "button" at bounding box center [462, 172] width 39 height 39
click at [471, 185] on icon "button" at bounding box center [462, 172] width 27 height 27
click at [473, 191] on button "button" at bounding box center [462, 172] width 39 height 39
click at [476, 179] on icon "button" at bounding box center [462, 172] width 27 height 27
click at [459, 184] on icon "button" at bounding box center [462, 172] width 27 height 27
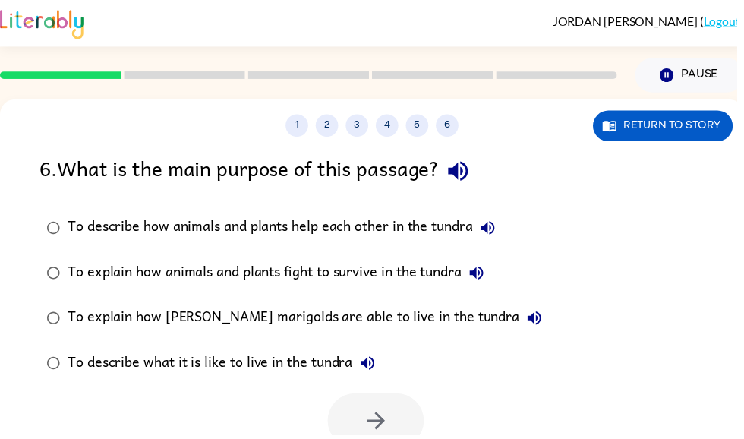
click at [461, 184] on icon "button" at bounding box center [462, 172] width 27 height 27
click at [470, 176] on icon "button" at bounding box center [462, 172] width 27 height 27
click at [462, 181] on icon "button" at bounding box center [462, 172] width 27 height 27
click at [500, 216] on button "To describe how animals and plants help each other in the tundra" at bounding box center [492, 230] width 30 height 30
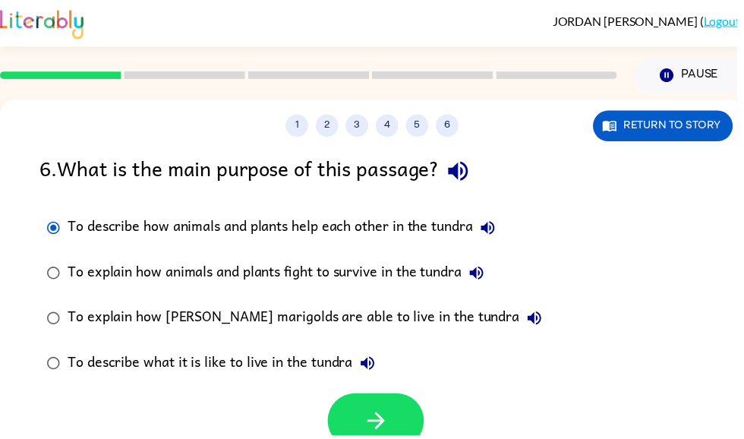
click at [372, 407] on button "button" at bounding box center [379, 424] width 97 height 55
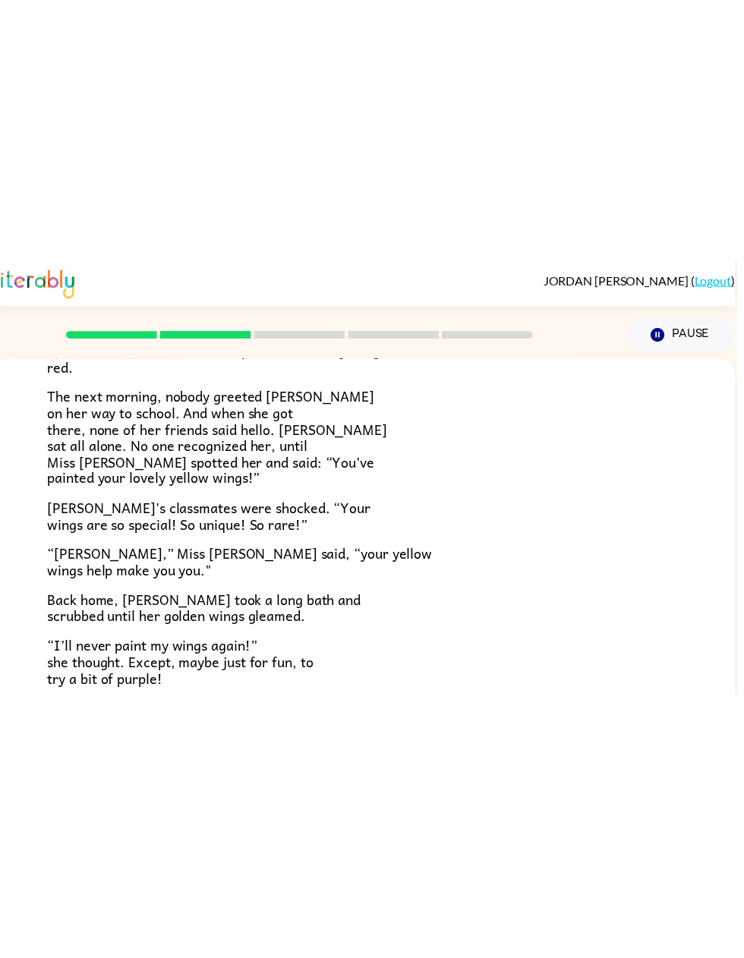
scroll to position [0, 0]
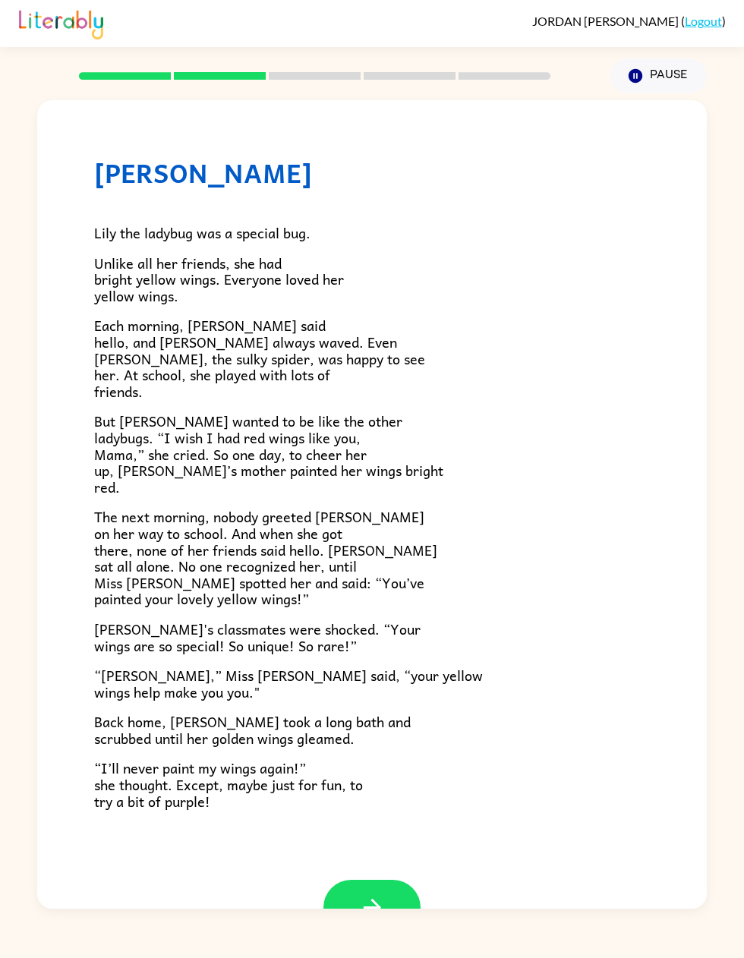
click at [379, 485] on icon "button" at bounding box center [372, 907] width 27 height 27
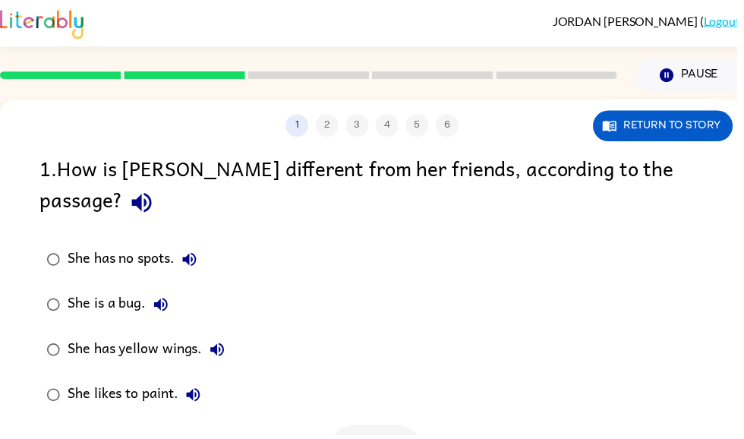
click at [153, 195] on icon "button" at bounding box center [143, 205] width 20 height 20
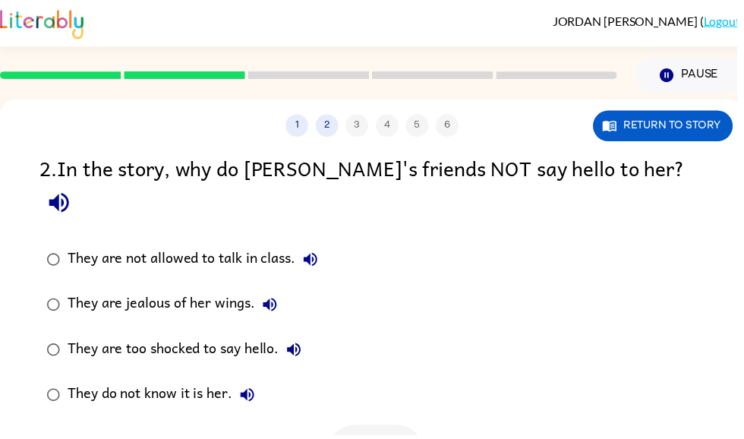
click at [69, 195] on icon "button" at bounding box center [59, 205] width 20 height 20
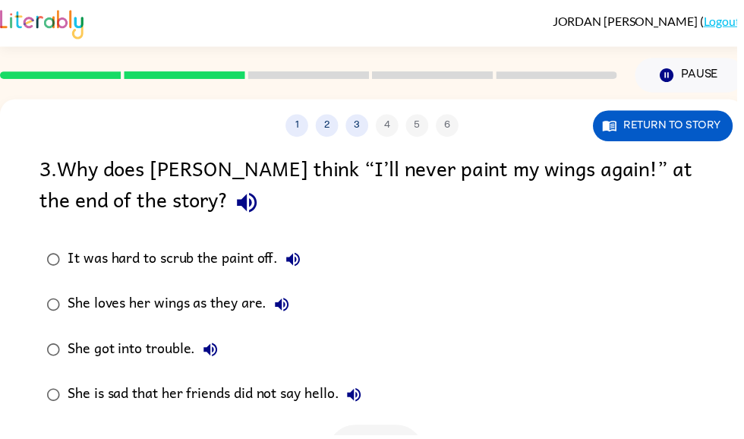
click at [236, 203] on icon "button" at bounding box center [249, 204] width 27 height 27
click at [285, 314] on icon "button" at bounding box center [285, 307] width 18 height 18
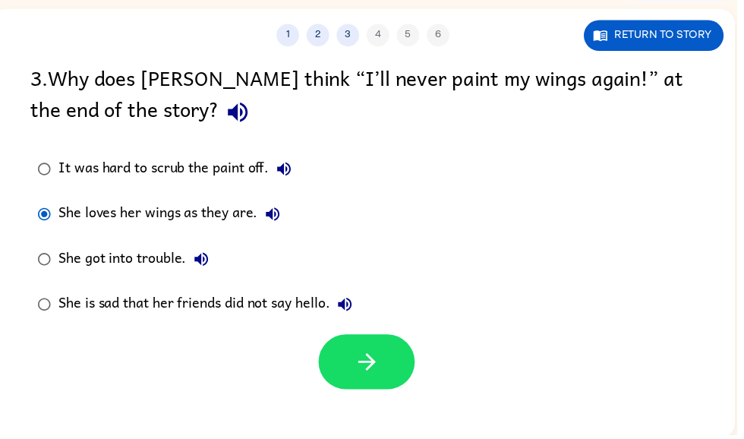
scroll to position [0, 9]
click at [386, 373] on button "button" at bounding box center [370, 365] width 97 height 55
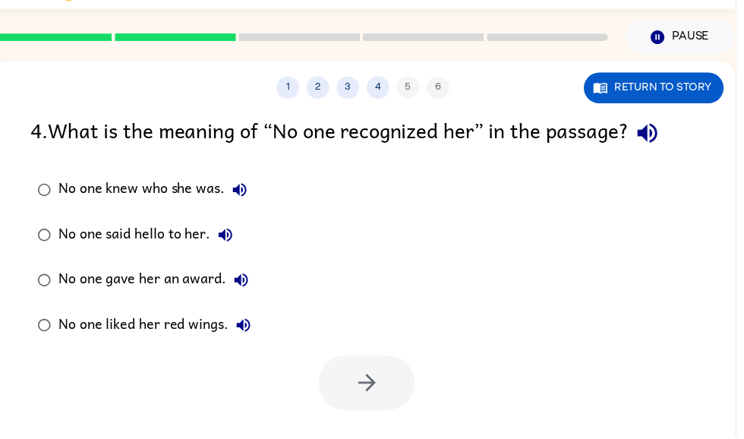
scroll to position [39, 0]
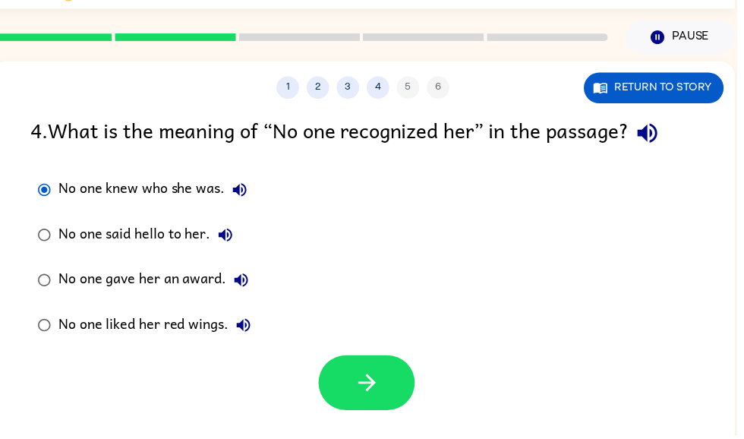
click at [666, 144] on icon "button" at bounding box center [654, 134] width 27 height 27
click at [244, 200] on icon "button" at bounding box center [242, 191] width 18 height 18
click at [238, 189] on icon "button" at bounding box center [242, 191] width 18 height 18
click at [244, 187] on icon "button" at bounding box center [242, 191] width 18 height 18
click at [400, 391] on button "button" at bounding box center [370, 385] width 97 height 55
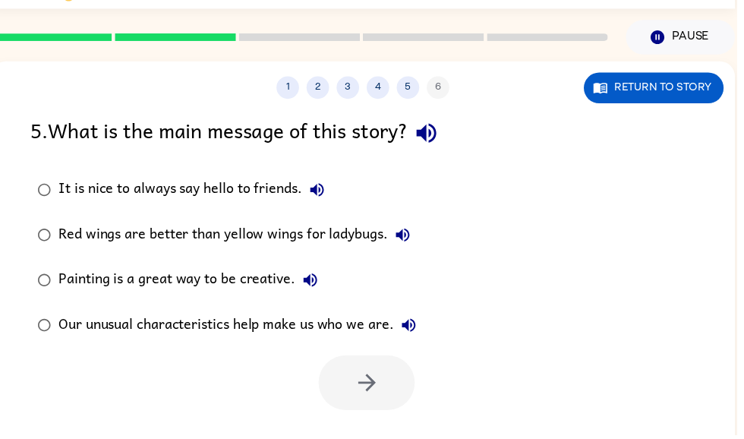
click at [433, 139] on icon "button" at bounding box center [430, 134] width 27 height 27
click at [329, 188] on icon "button" at bounding box center [320, 191] width 18 height 18
click at [414, 241] on icon "button" at bounding box center [407, 237] width 14 height 14
click at [314, 291] on icon "button" at bounding box center [313, 282] width 18 height 18
click at [319, 282] on icon "button" at bounding box center [314, 283] width 14 height 14
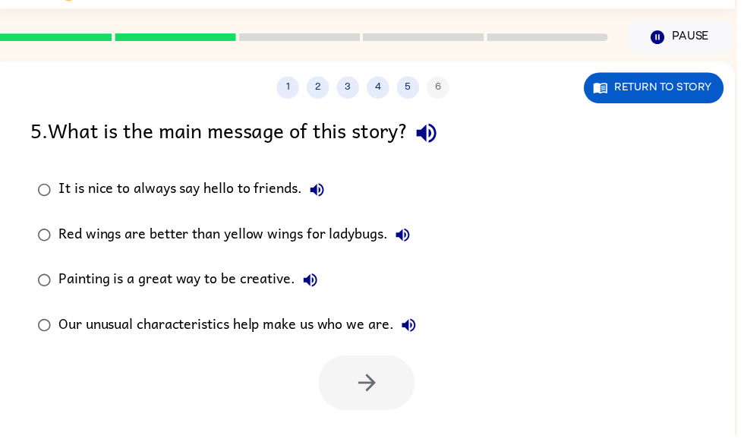
click at [311, 290] on icon "button" at bounding box center [313, 282] width 18 height 18
click at [419, 342] on button "Our unusual characteristics help make us who we are." at bounding box center [413, 328] width 30 height 30
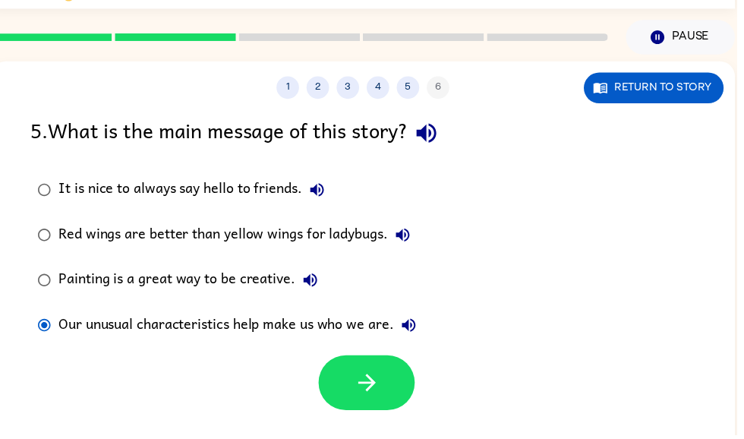
click at [398, 369] on button "button" at bounding box center [370, 385] width 97 height 55
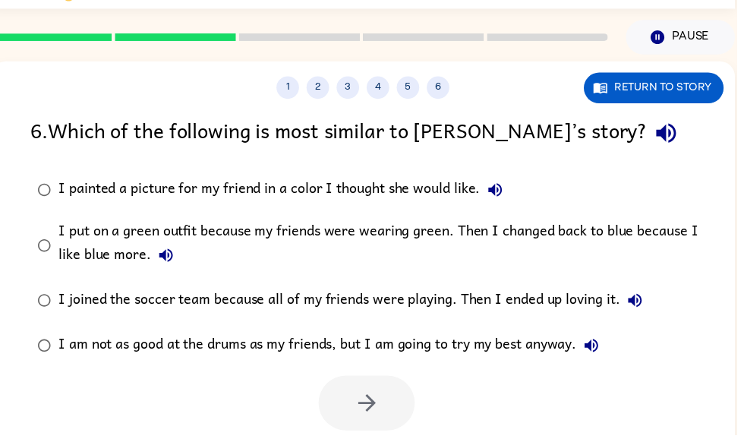
click at [653, 151] on button "button" at bounding box center [672, 134] width 39 height 39
click at [663, 132] on icon "button" at bounding box center [673, 134] width 20 height 20
click at [499, 185] on icon "button" at bounding box center [500, 191] width 18 height 18
click at [177, 257] on button "I put on a green outfit because my friends were wearing green. Then I changed b…" at bounding box center [168, 257] width 30 height 30
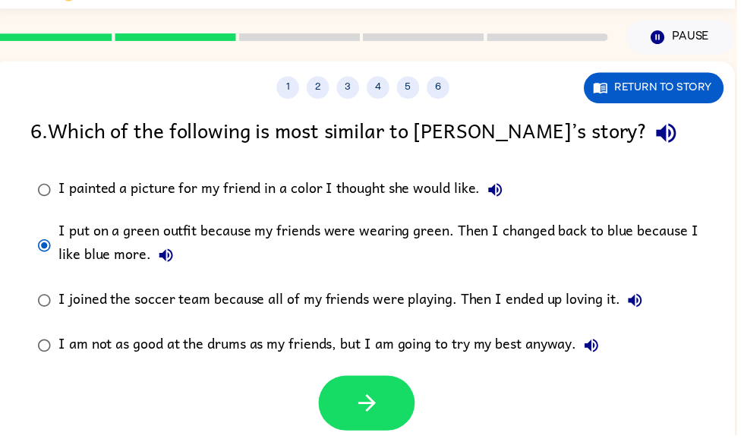
click at [351, 394] on button "button" at bounding box center [370, 406] width 97 height 55
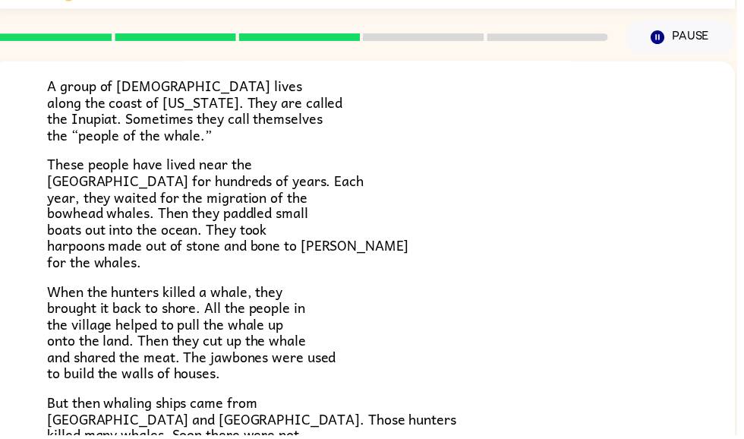
scroll to position [114, 0]
